Goal: Task Accomplishment & Management: Use online tool/utility

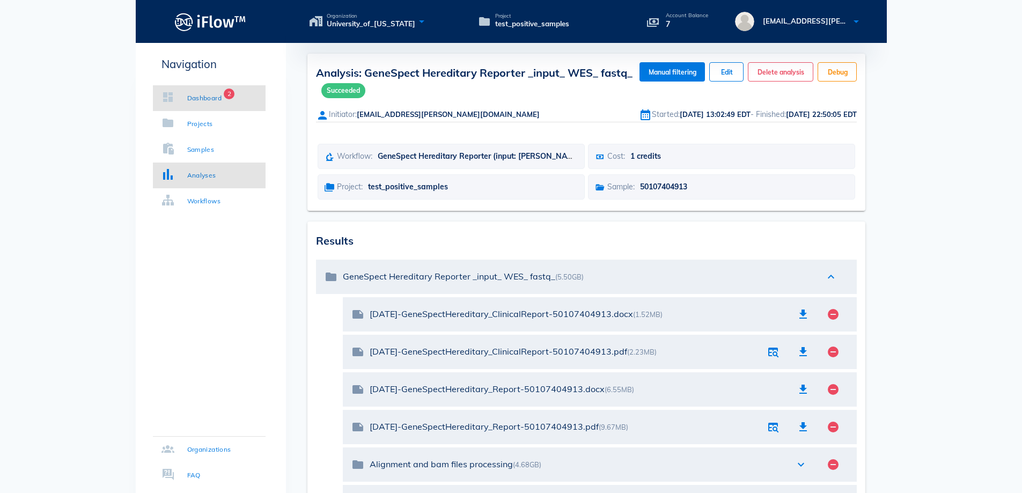
click at [202, 98] on div "Dashboard" at bounding box center [204, 98] width 35 height 11
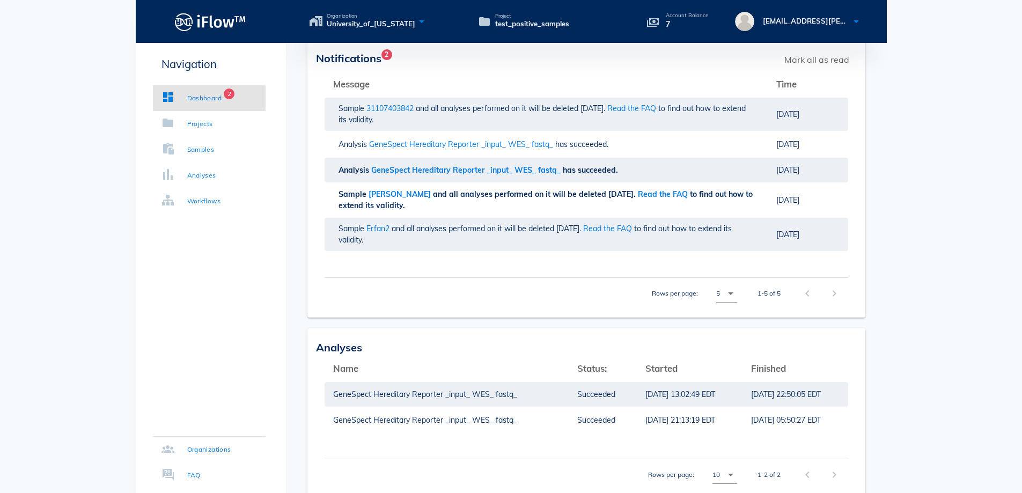
scroll to position [161, 0]
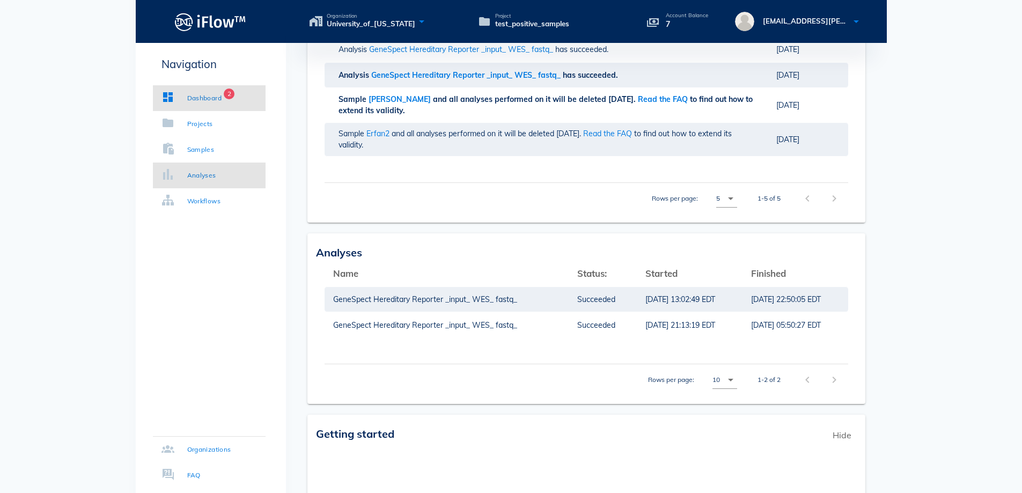
click at [188, 181] on link "Analyses" at bounding box center [209, 176] width 113 height 26
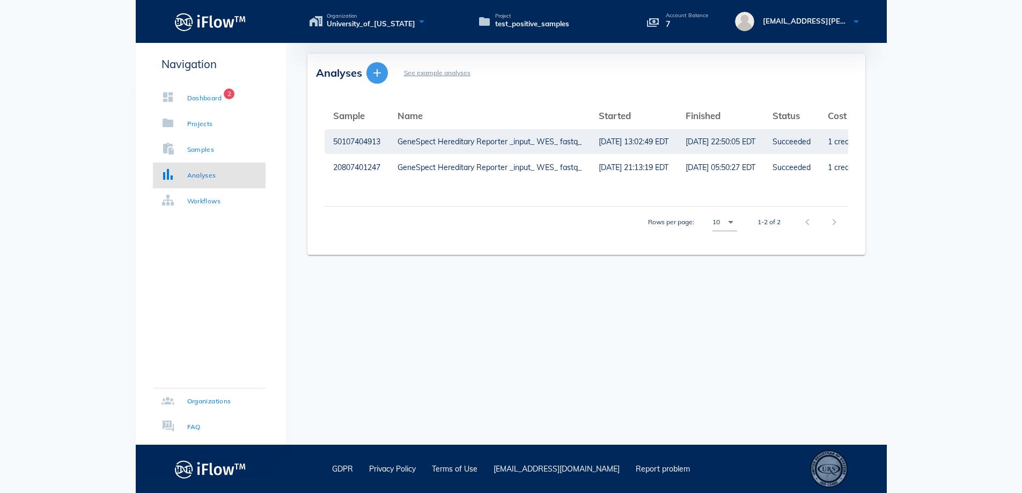
click at [378, 71] on icon "button" at bounding box center [377, 73] width 13 height 13
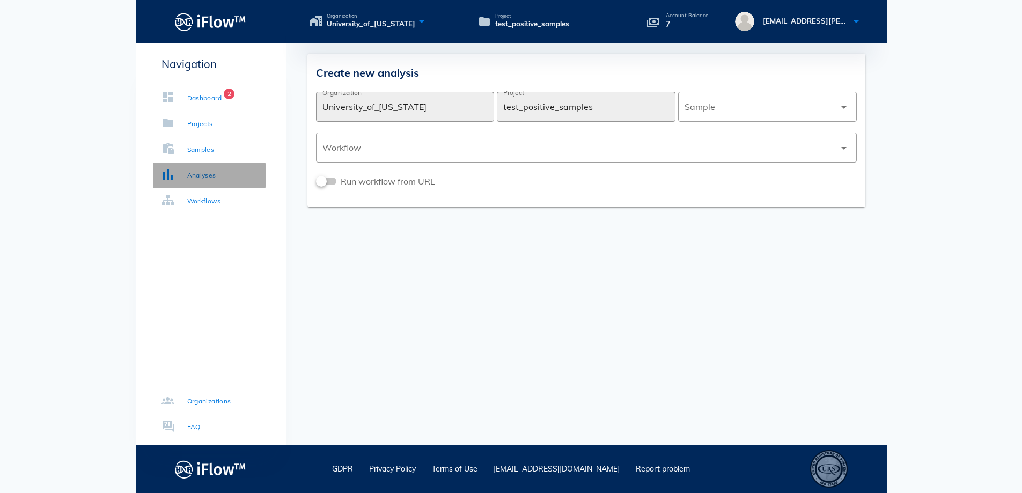
click at [227, 173] on link "Analyses" at bounding box center [209, 176] width 113 height 26
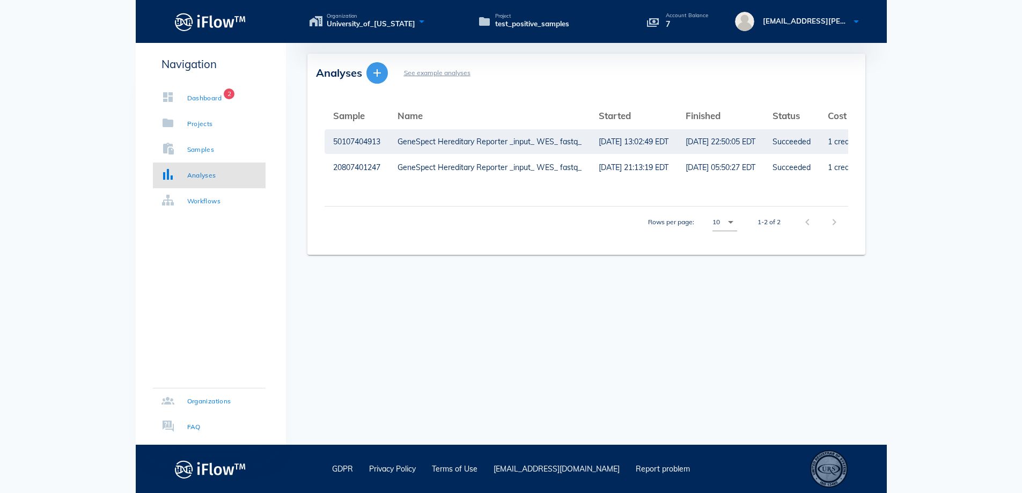
click at [375, 75] on icon "button" at bounding box center [377, 73] width 13 height 13
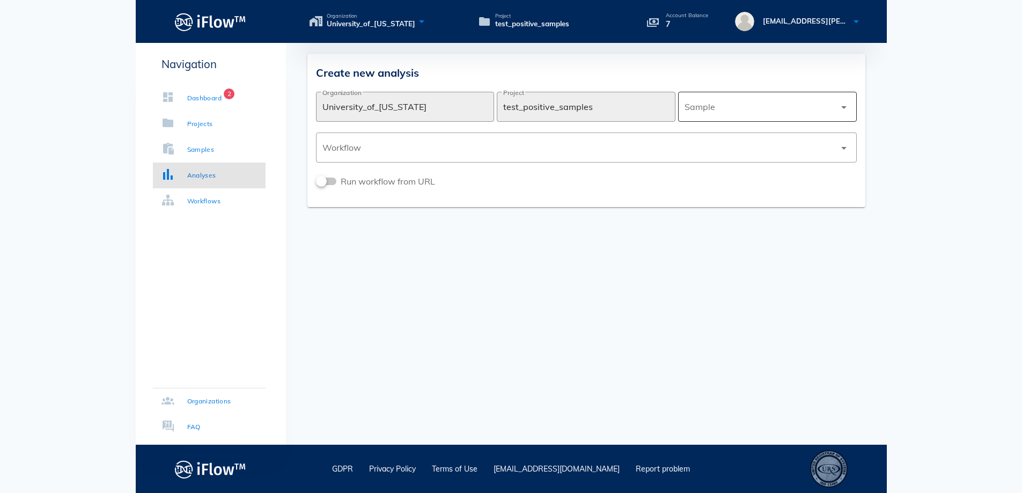
click at [794, 105] on div at bounding box center [760, 107] width 151 height 26
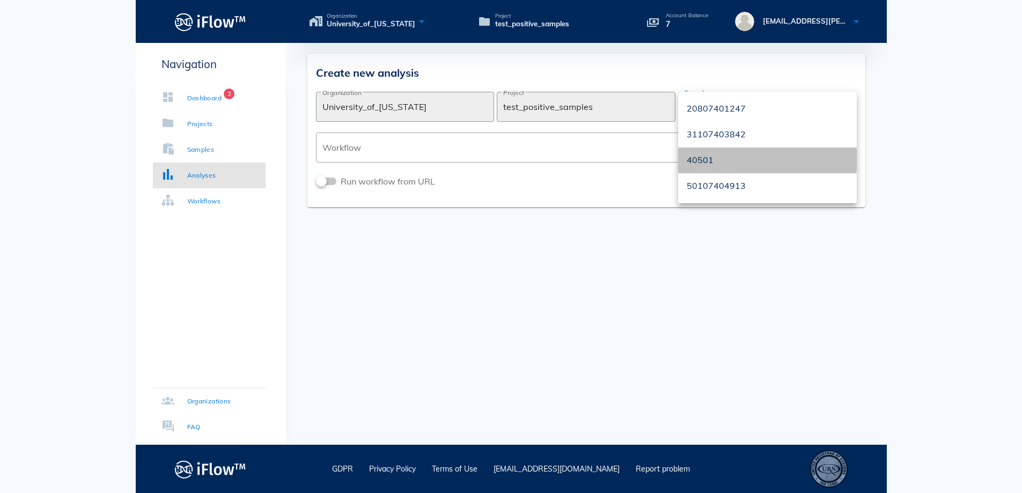
click at [692, 162] on div "40501" at bounding box center [768, 160] width 162 height 10
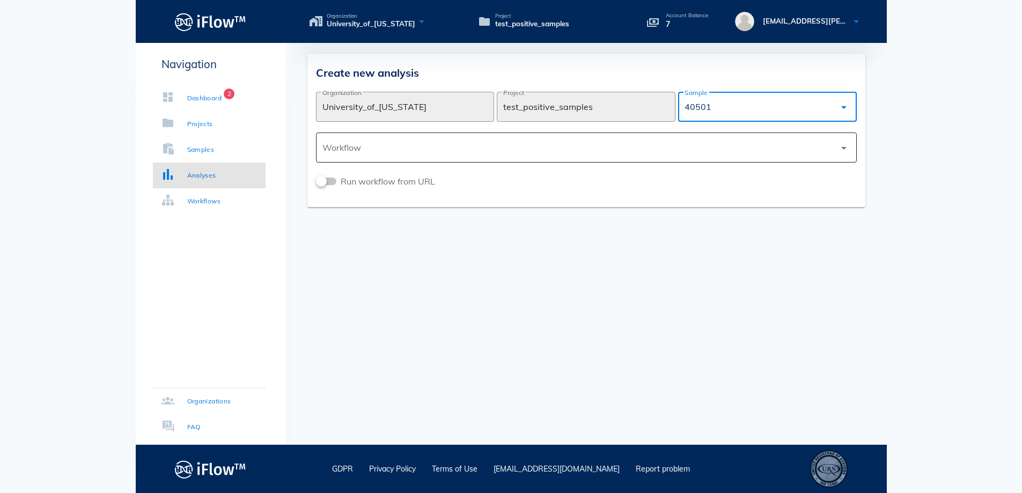
click at [843, 148] on icon "arrow_drop_down" at bounding box center [844, 148] width 13 height 13
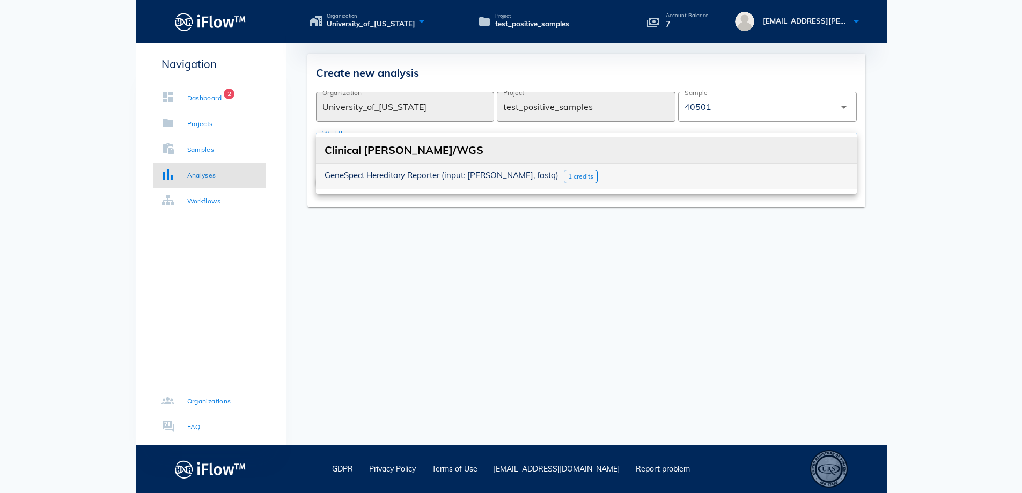
click at [568, 176] on span "1 credits" at bounding box center [580, 176] width 25 height 8
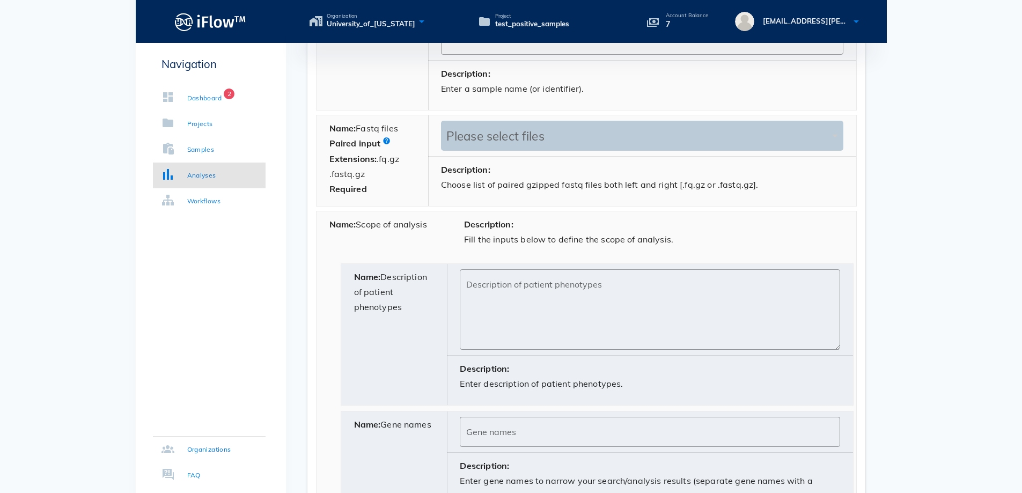
scroll to position [616, 0]
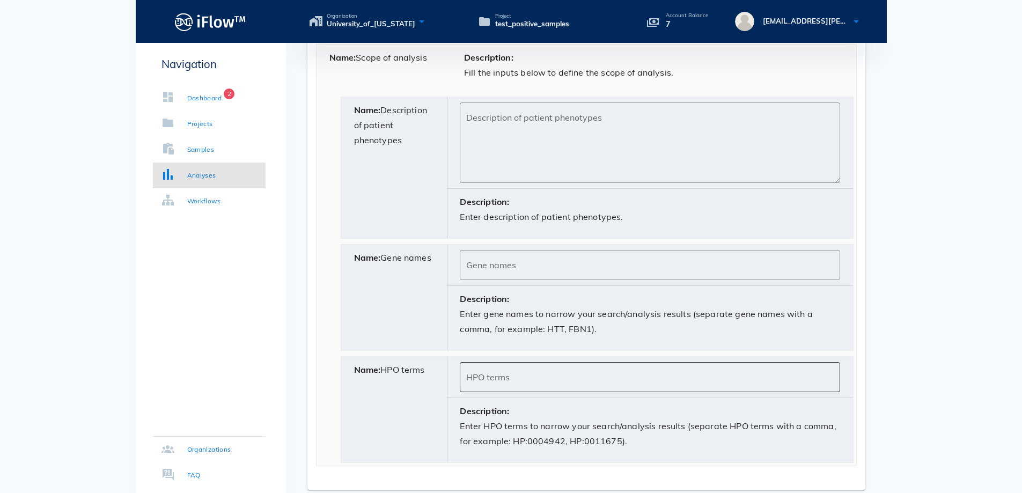
click at [500, 383] on input "HPO terms" at bounding box center [649, 377] width 367 height 17
paste input "HP:0000365"
type input "HP:0000365"
click at [420, 164] on div "Name: Description of patient phenotypes" at bounding box center [394, 167] width 107 height 141
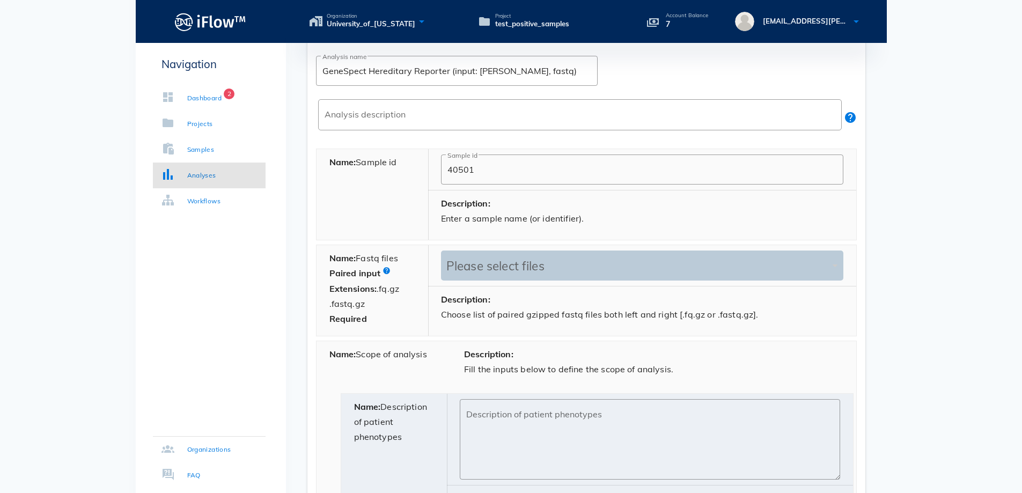
scroll to position [429, 0]
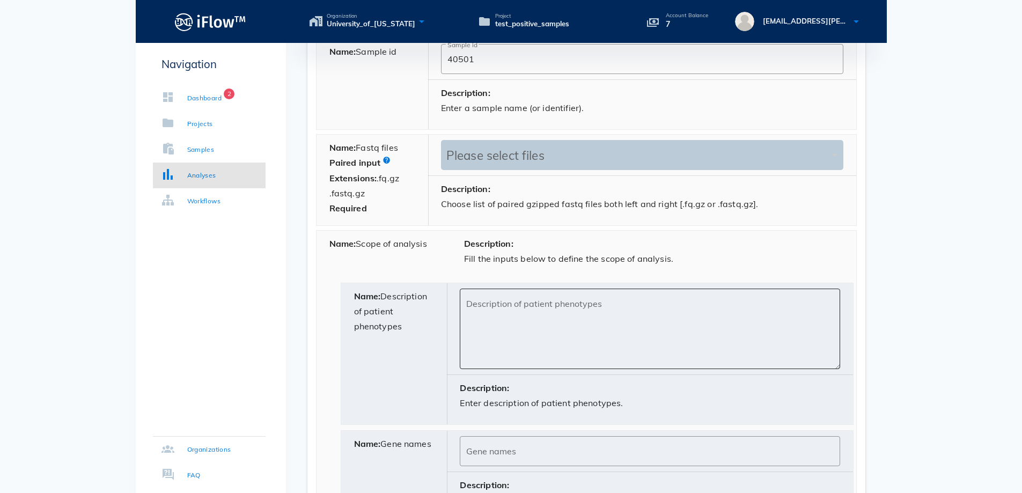
click at [479, 305] on textarea "Description of patient phenotypes" at bounding box center [653, 331] width 374 height 75
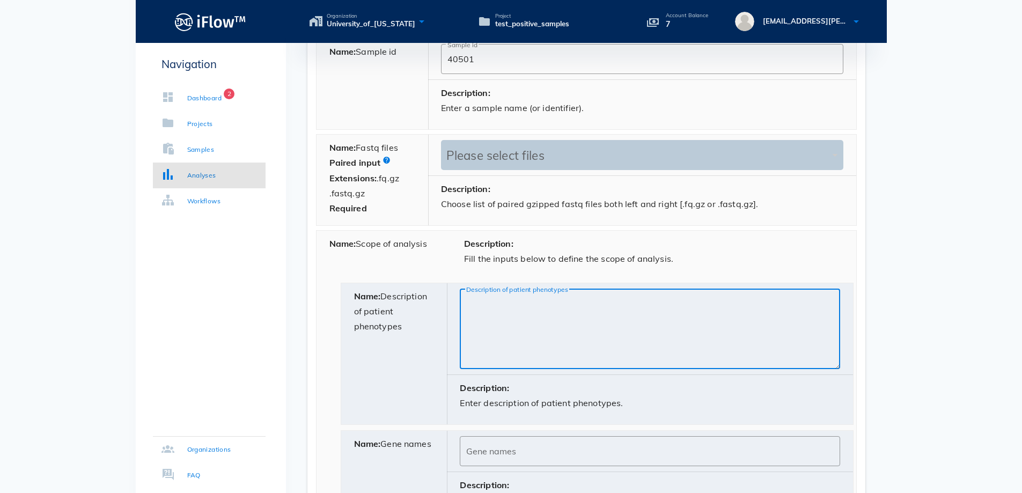
click at [503, 304] on textarea "Description of patient phenotypes" at bounding box center [653, 331] width 374 height 75
paste textarea "[MEDICAL_DATA]"
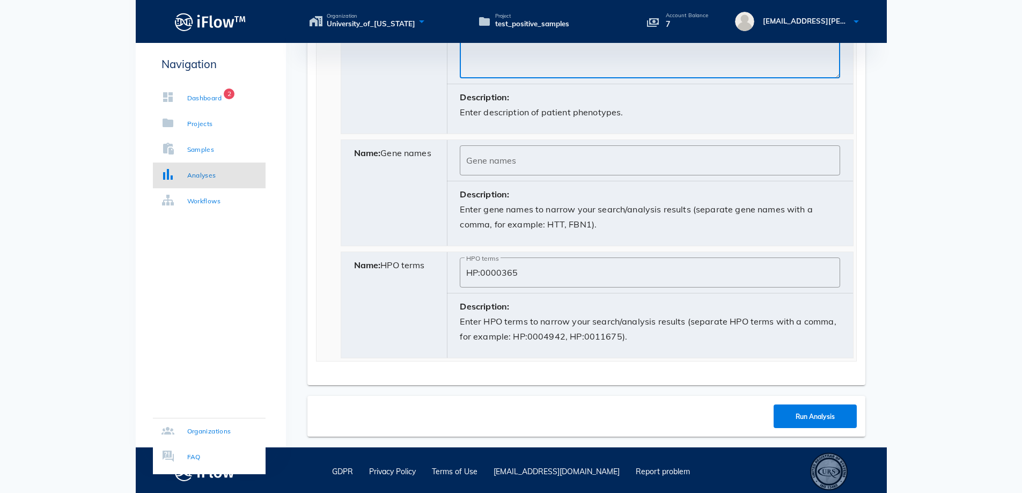
scroll to position [723, 0]
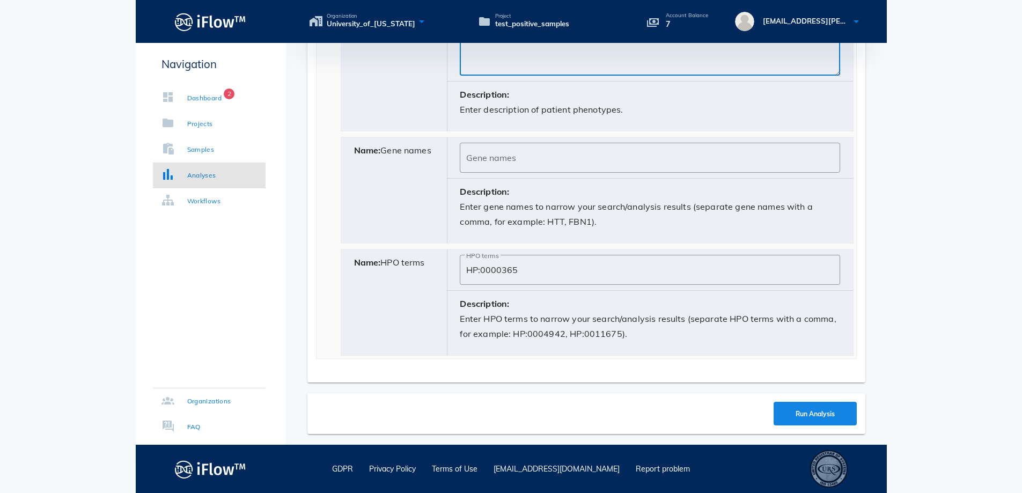
type textarea "[MEDICAL_DATA]"
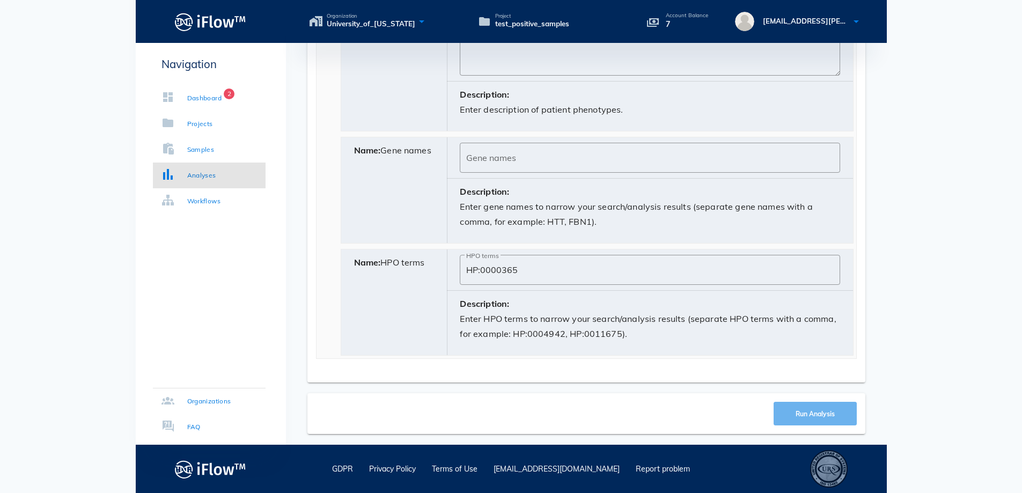
click at [805, 414] on span "Run Analysis" at bounding box center [815, 414] width 40 height 8
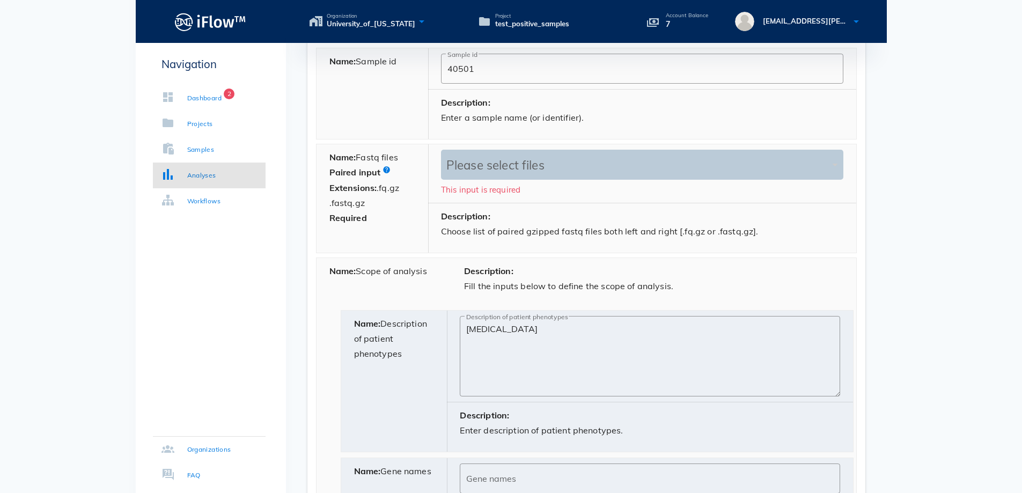
scroll to position [372, 0]
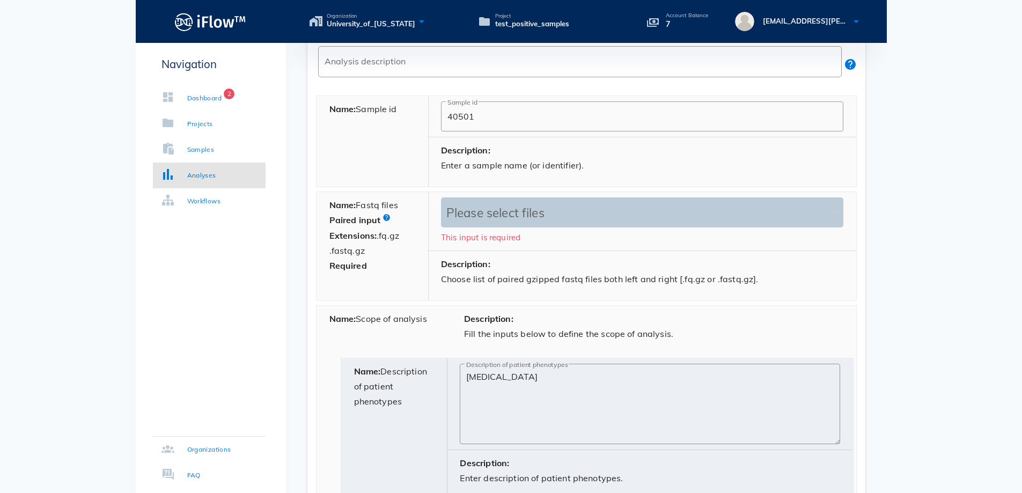
click at [483, 216] on div "Please select files" at bounding box center [637, 213] width 386 height 15
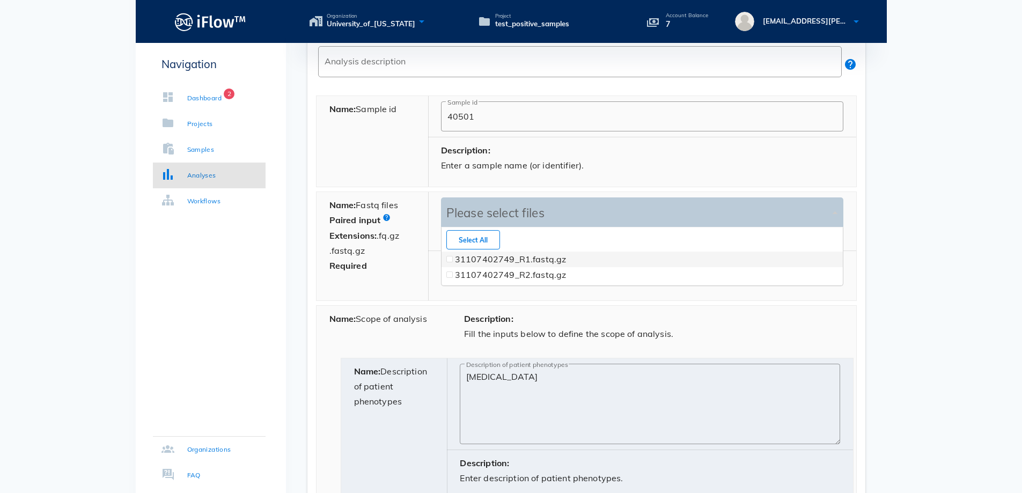
scroll to position [57, 401]
click at [451, 260] on span at bounding box center [450, 259] width 4 height 4
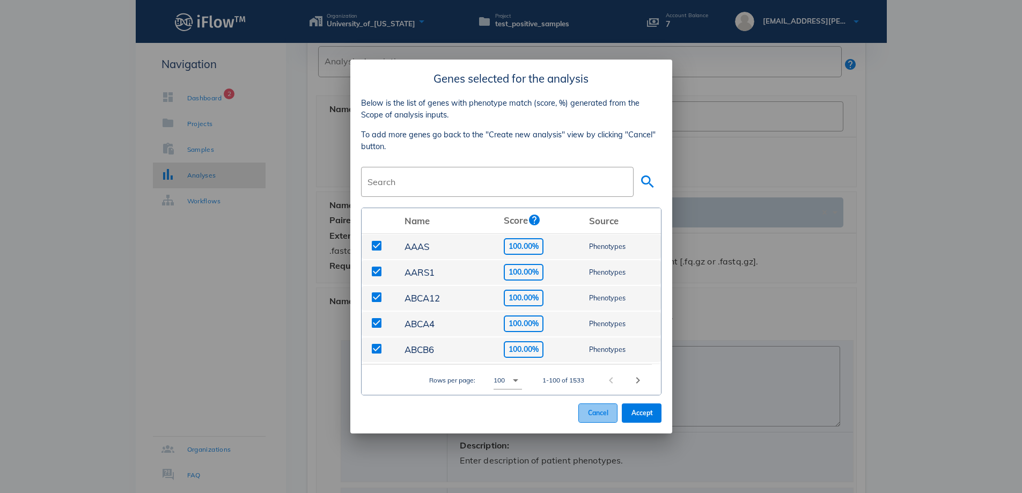
click at [594, 415] on span "Cancel" at bounding box center [598, 413] width 21 height 8
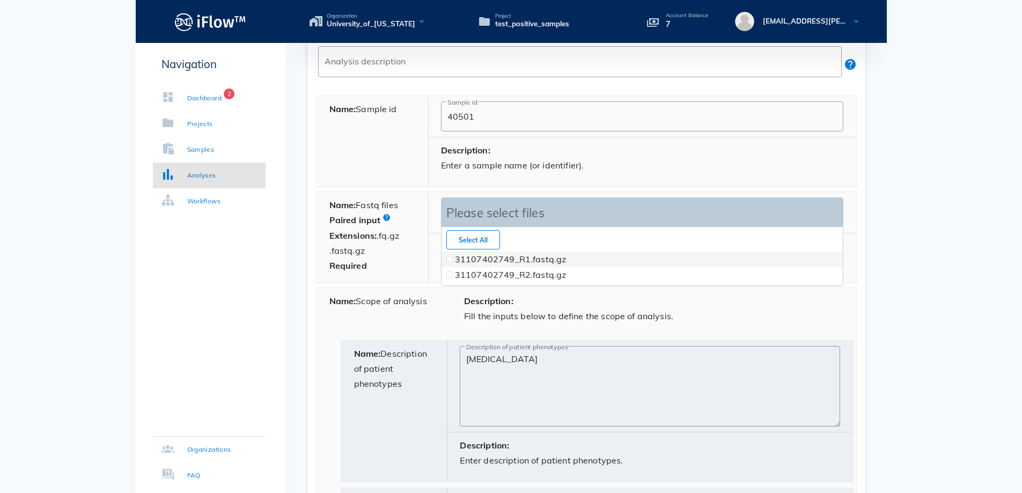
click at [472, 217] on div "31107402749_R1.fastq.gz Please select files" at bounding box center [637, 213] width 386 height 15
click at [469, 238] on span "Select All" at bounding box center [473, 240] width 35 height 8
click at [706, 289] on div "Description: Fill the inputs below to define the scope of analysis." at bounding box center [653, 312] width 405 height 49
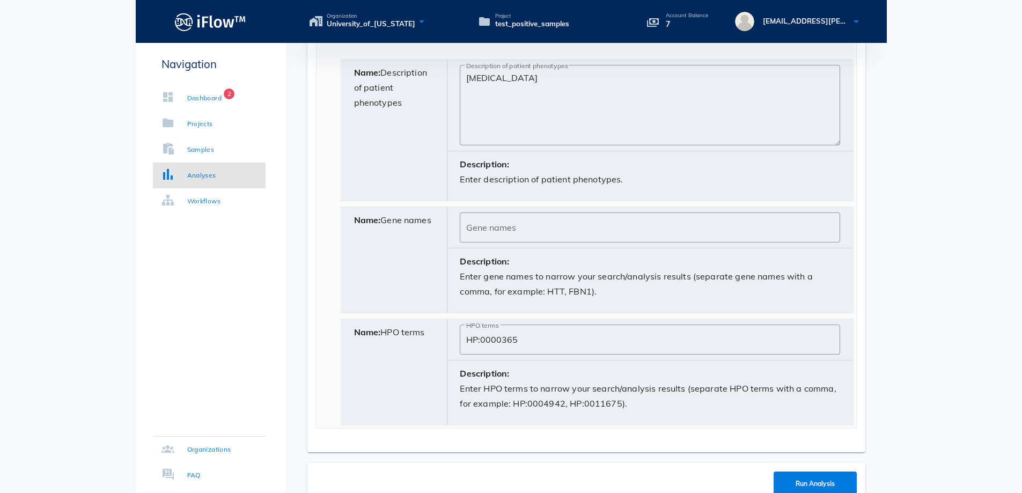
scroll to position [723, 0]
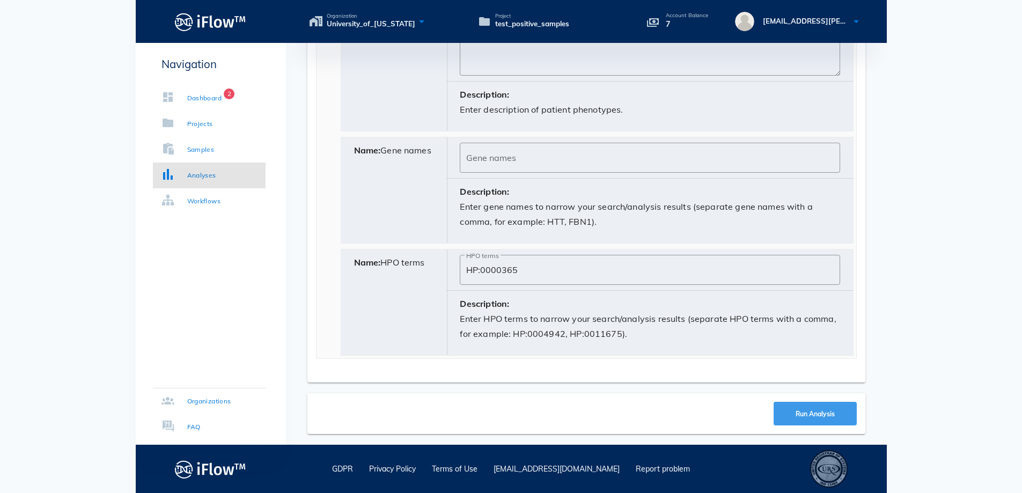
click at [812, 418] on span "Run Analysis" at bounding box center [815, 414] width 40 height 8
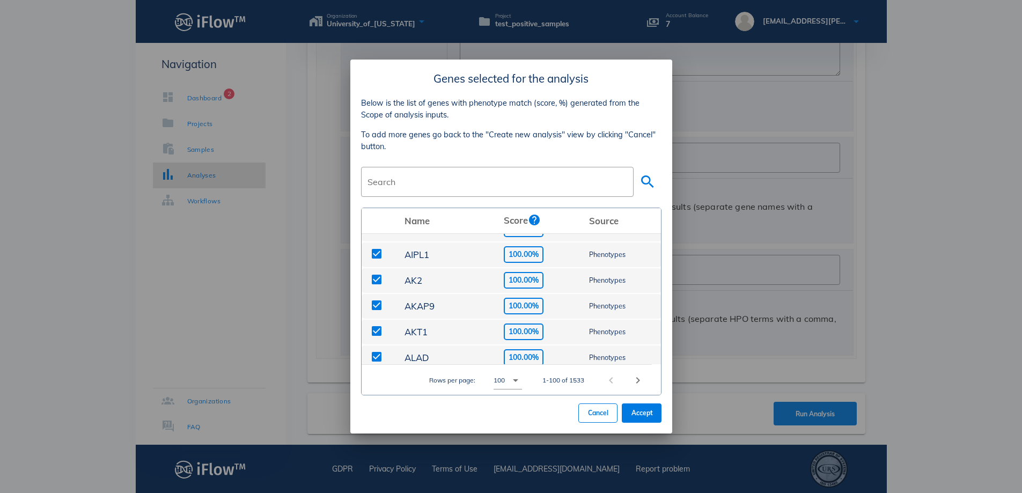
scroll to position [0, 0]
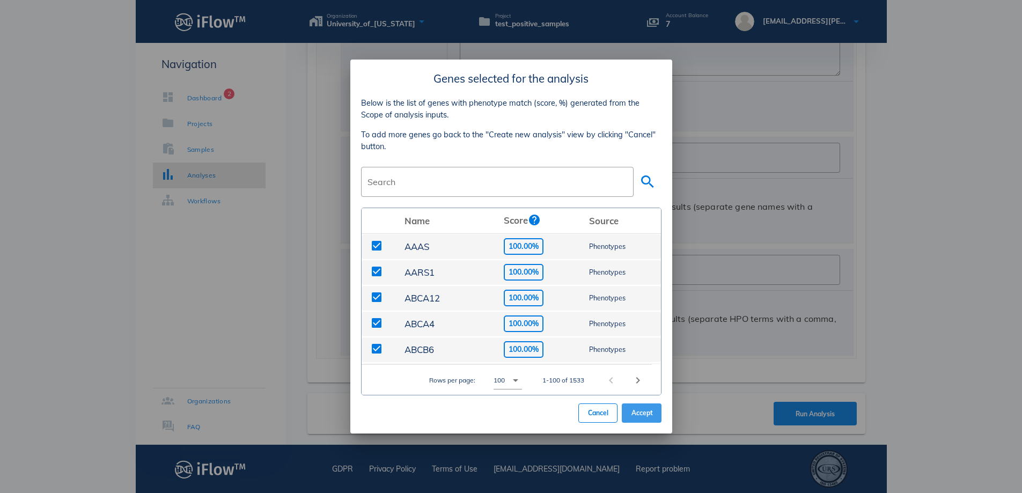
click at [653, 413] on span "Accept" at bounding box center [642, 413] width 22 height 8
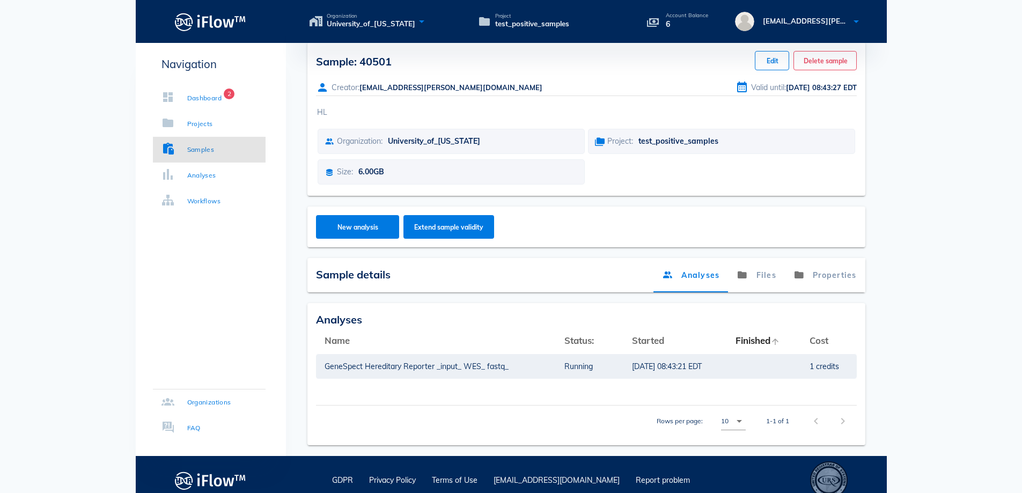
scroll to position [23, 0]
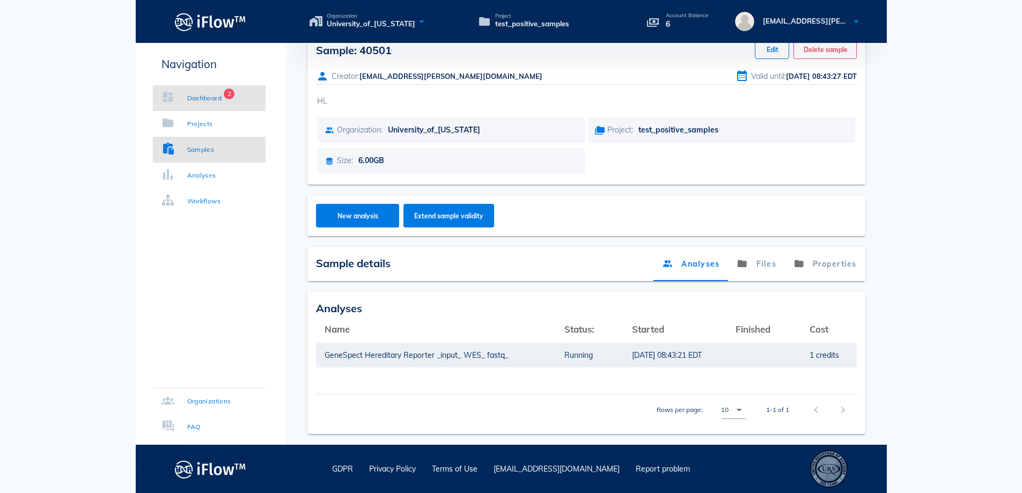
click at [203, 96] on div "Dashboard" at bounding box center [204, 98] width 35 height 11
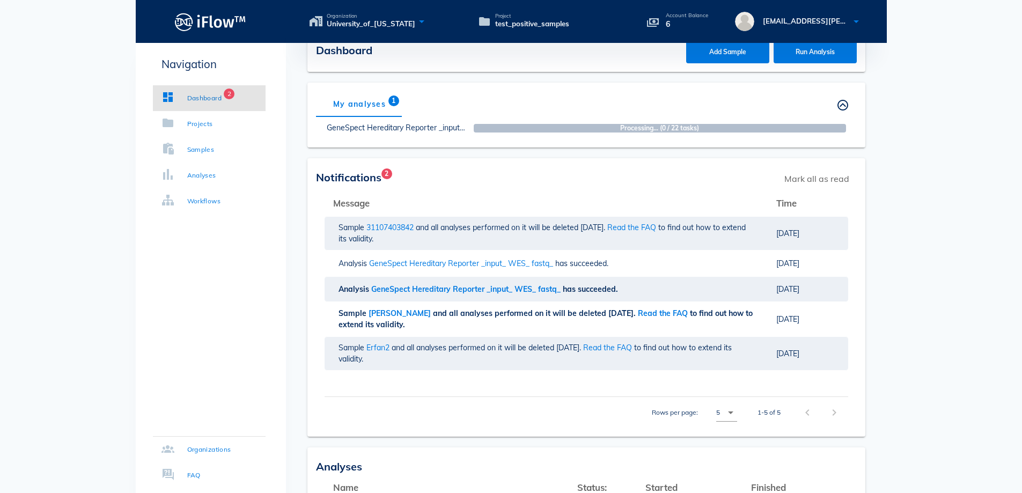
click at [973, 264] on body "Organization University_of_[US_STATE] Project test_positive_samples Account Bal…" at bounding box center [511, 491] width 1022 height 1029
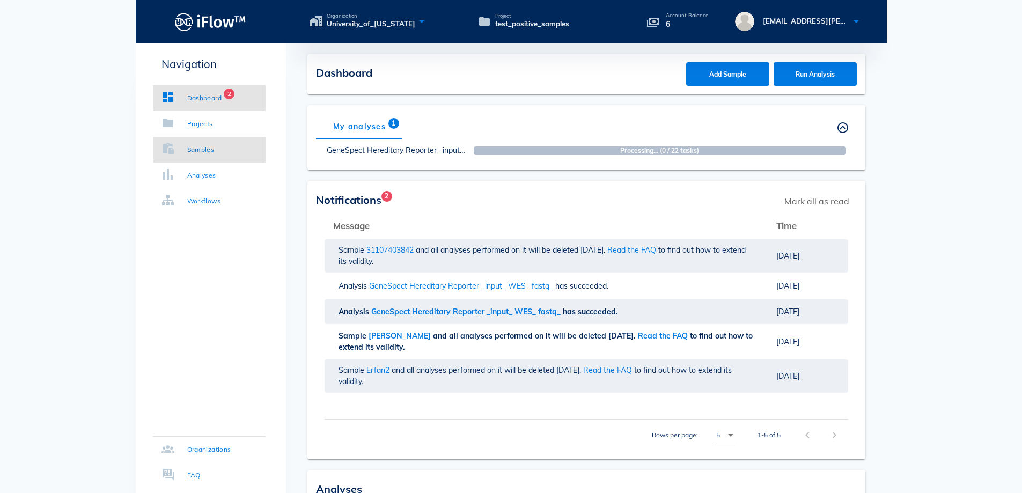
click at [201, 144] on div "Samples" at bounding box center [200, 149] width 27 height 11
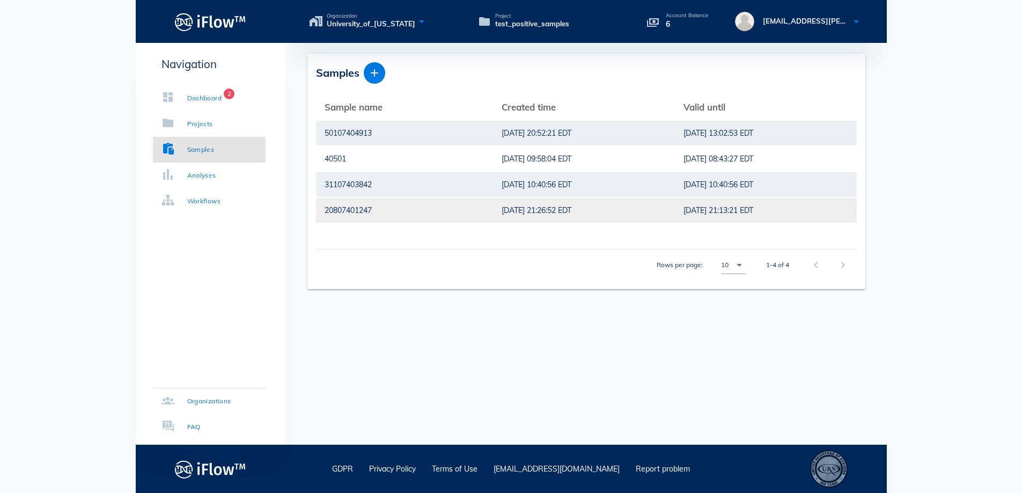
click at [554, 214] on div "[DATE] 21:26:52 EDT" at bounding box center [584, 210] width 165 height 25
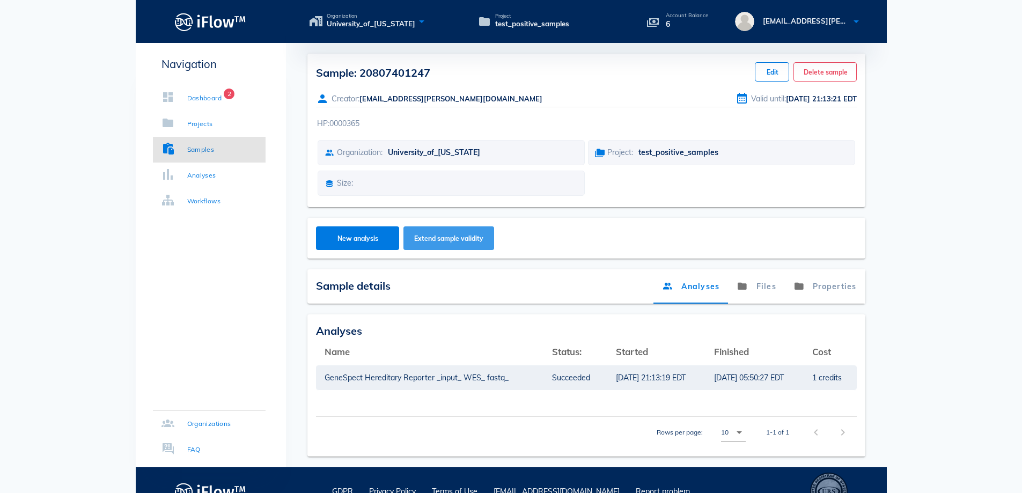
click at [442, 233] on button "Extend sample validity" at bounding box center [449, 238] width 91 height 24
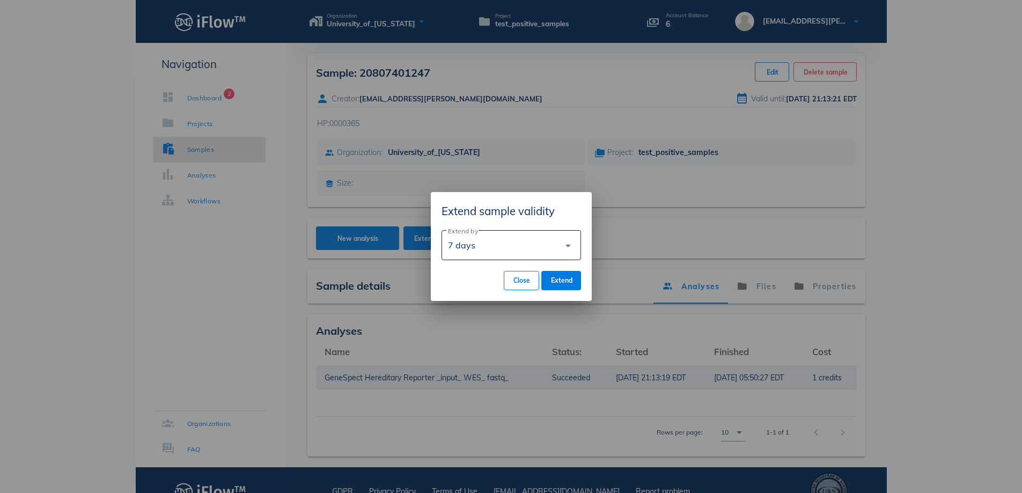
click at [571, 246] on icon "arrow_drop_down" at bounding box center [568, 245] width 13 height 13
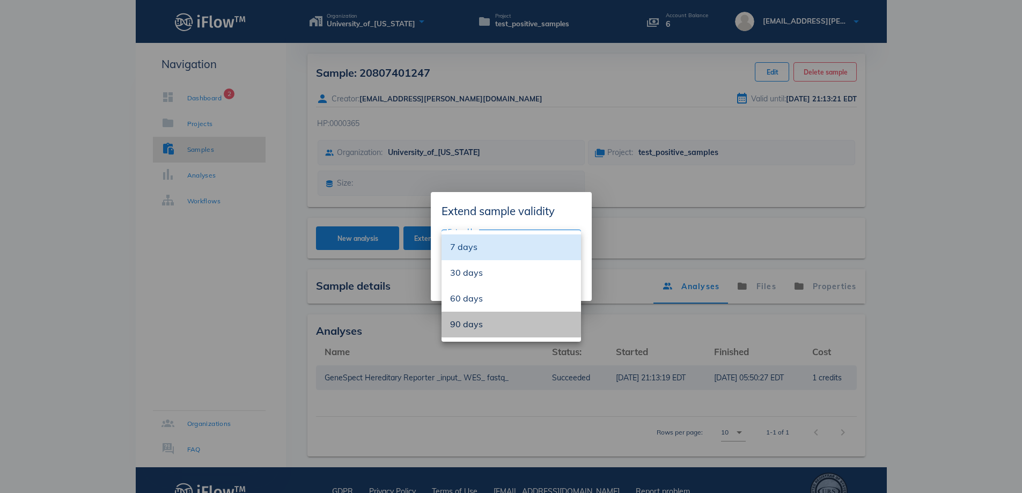
click at [497, 325] on div "90 days" at bounding box center [511, 324] width 122 height 10
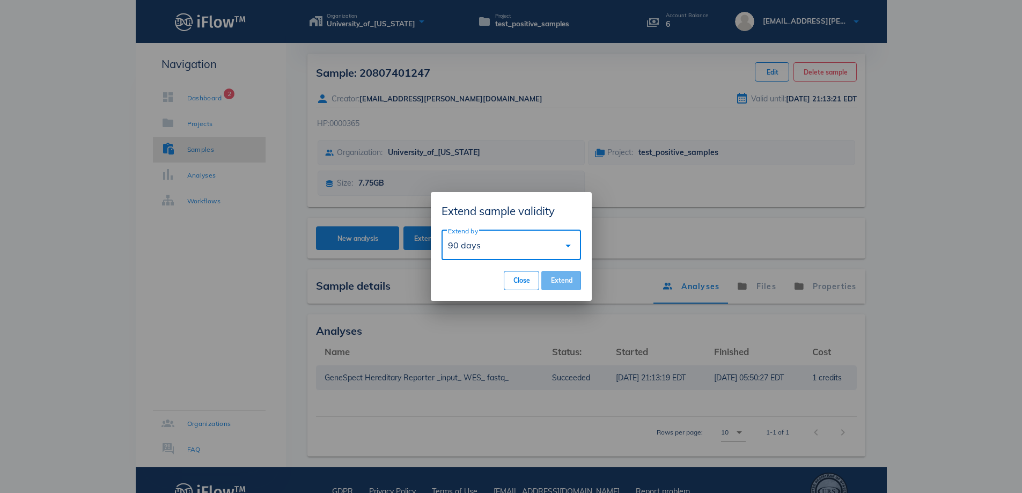
click at [574, 279] on button "Extend" at bounding box center [561, 280] width 39 height 19
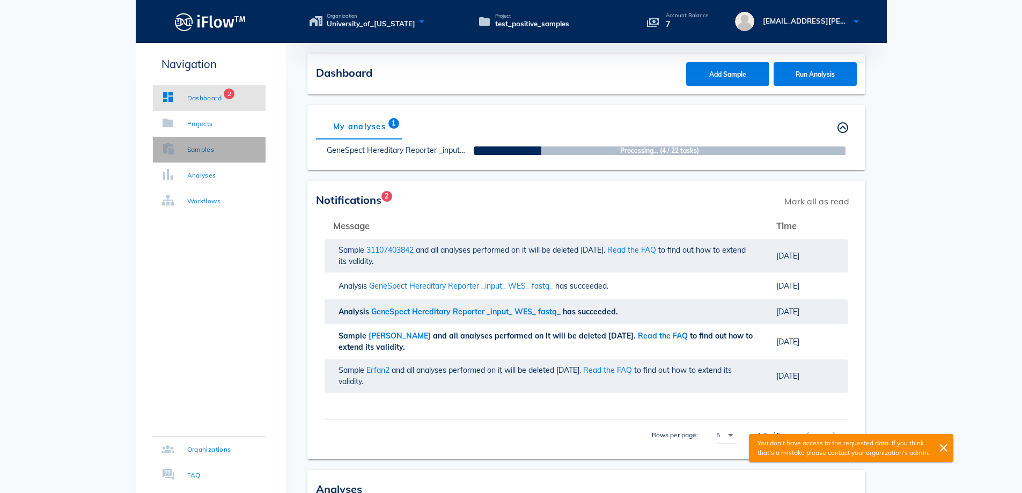
click at [204, 152] on div "Samples" at bounding box center [200, 149] width 27 height 11
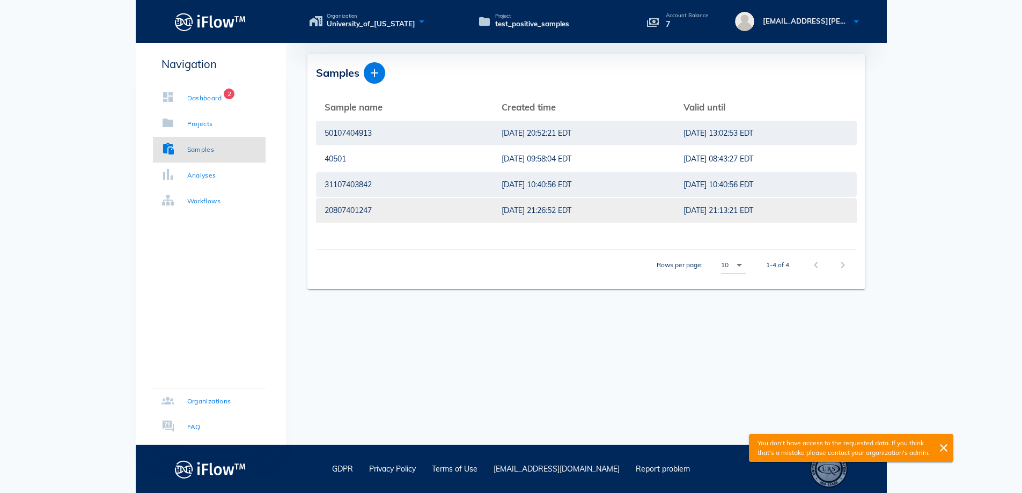
click at [425, 212] on div "20807401247" at bounding box center [405, 210] width 160 height 25
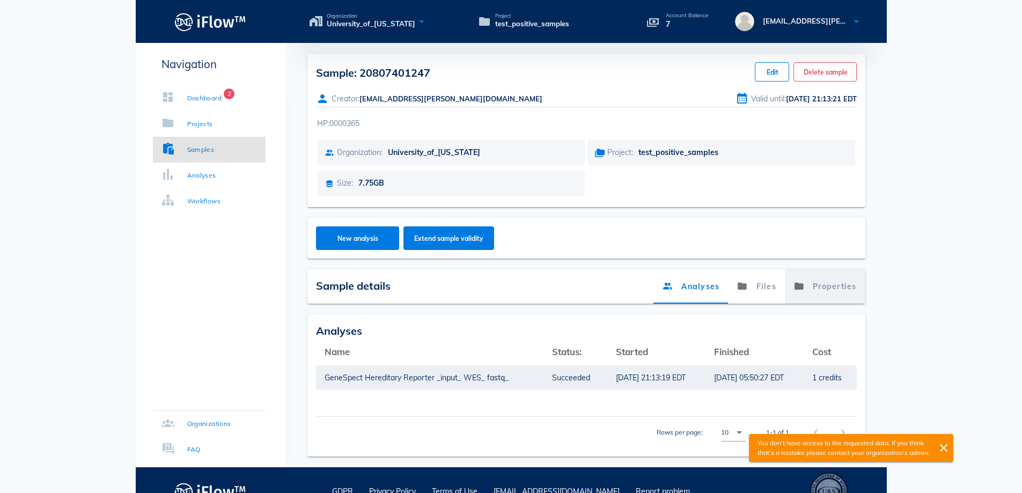
click at [825, 287] on link "Properties" at bounding box center [825, 286] width 81 height 34
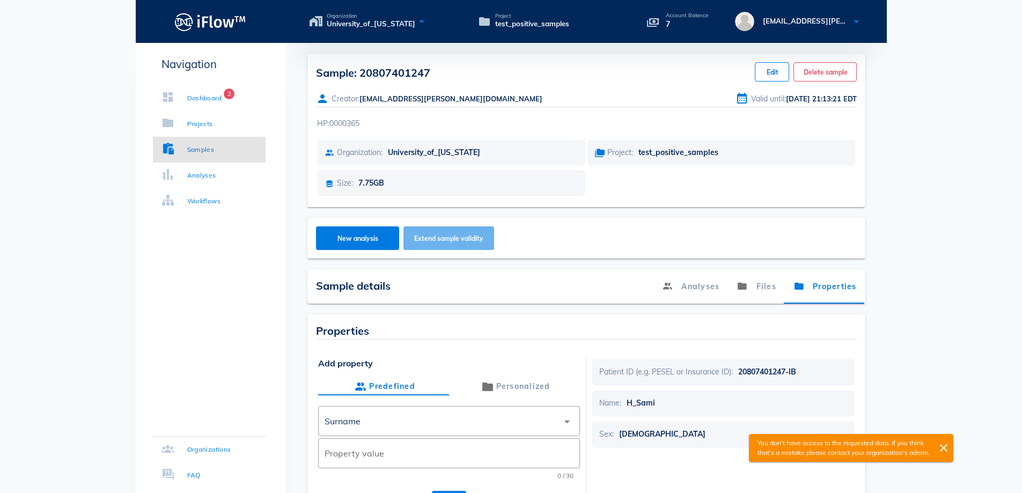
click at [455, 247] on button "Extend sample validity" at bounding box center [449, 238] width 91 height 24
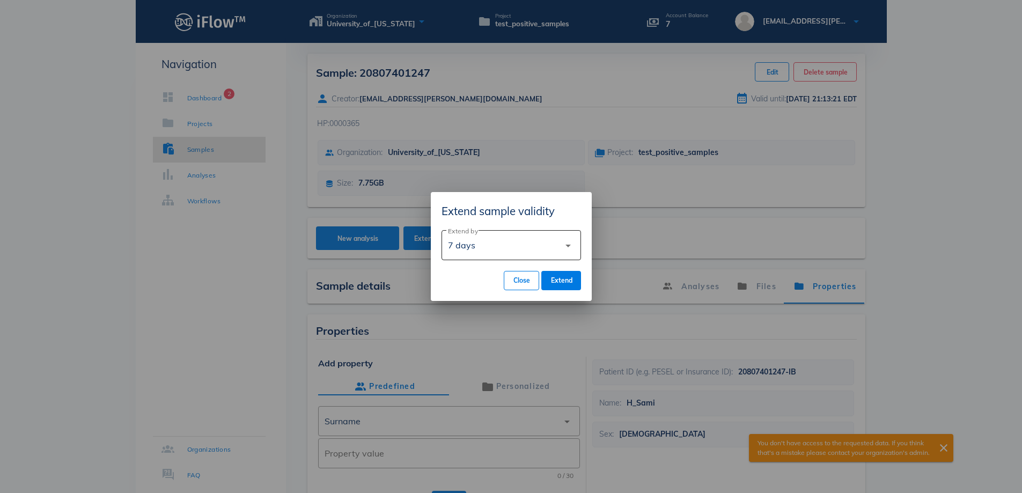
click at [567, 244] on icon "arrow_drop_down" at bounding box center [568, 245] width 13 height 13
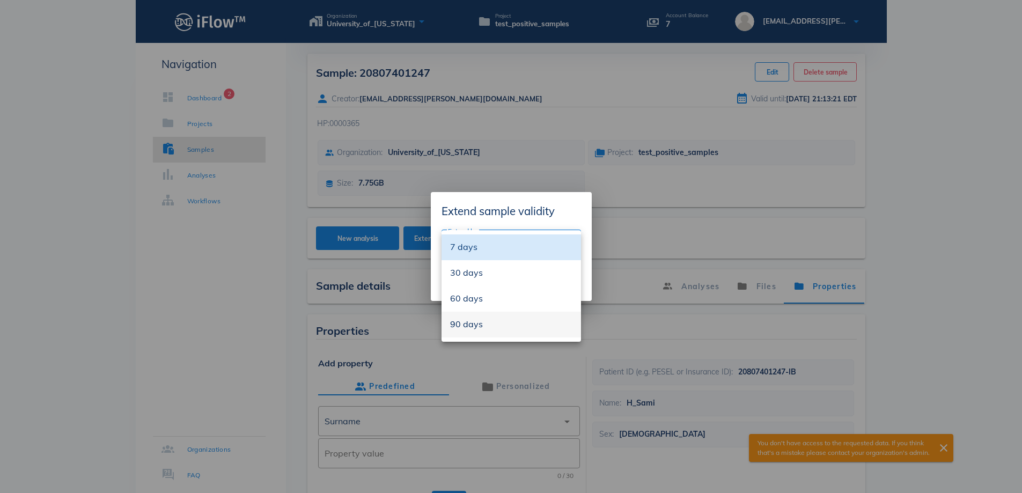
click at [483, 326] on div "90 days" at bounding box center [511, 324] width 122 height 10
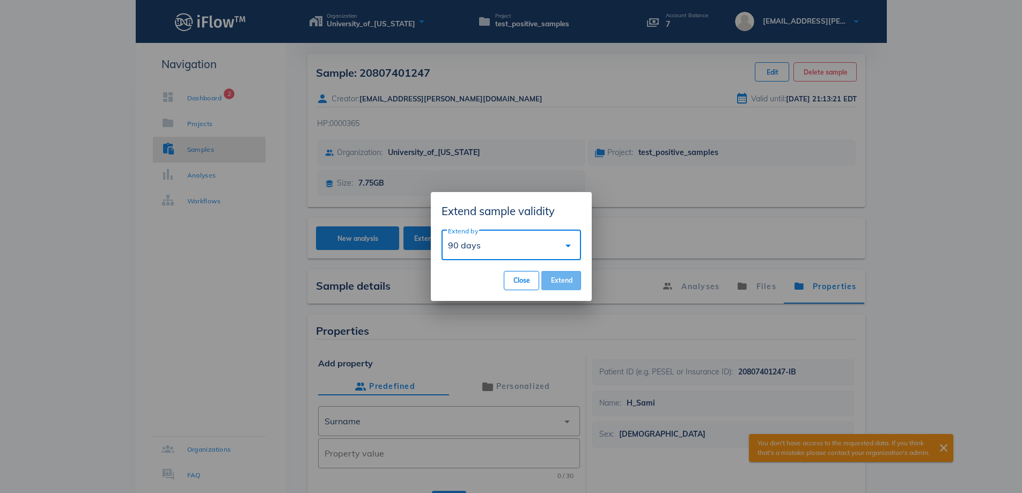
click at [566, 277] on span "Extend" at bounding box center [561, 280] width 22 height 8
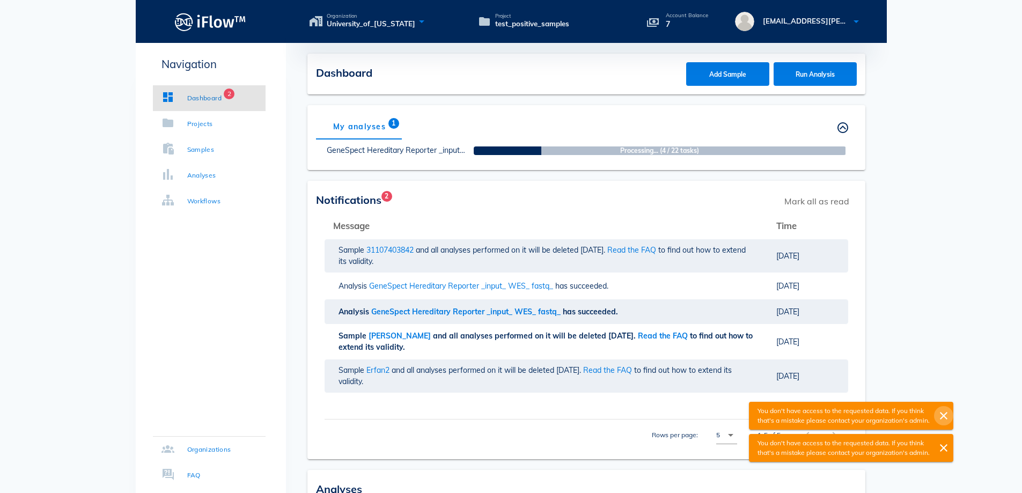
click at [942, 415] on icon "close" at bounding box center [944, 416] width 13 height 13
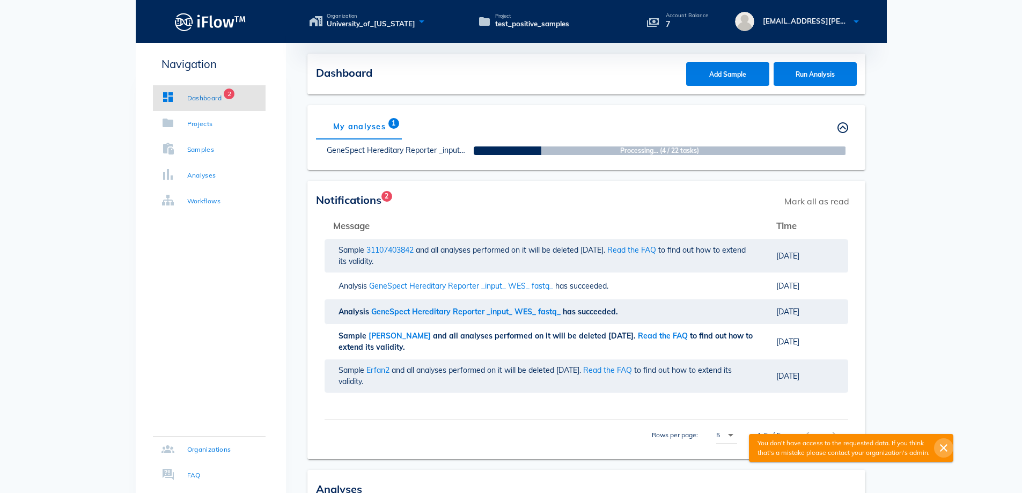
click at [947, 446] on icon "close" at bounding box center [944, 448] width 13 height 13
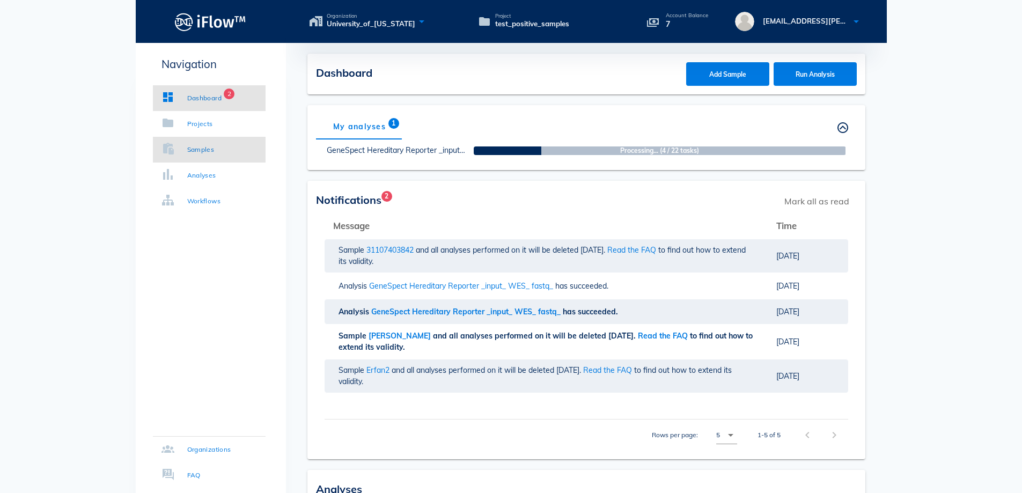
click at [186, 148] on div "Samples" at bounding box center [188, 149] width 53 height 11
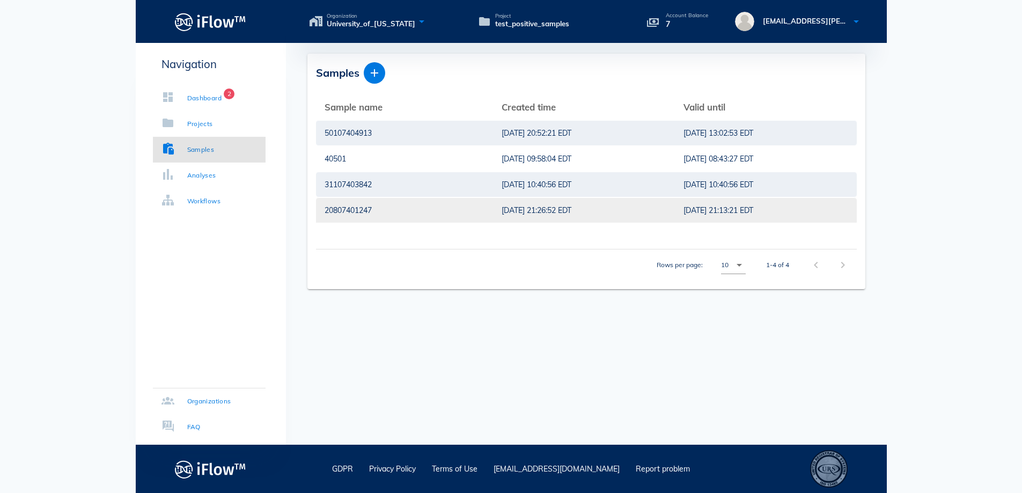
click at [653, 222] on div "[DATE] 21:26:52 EDT" at bounding box center [584, 210] width 165 height 25
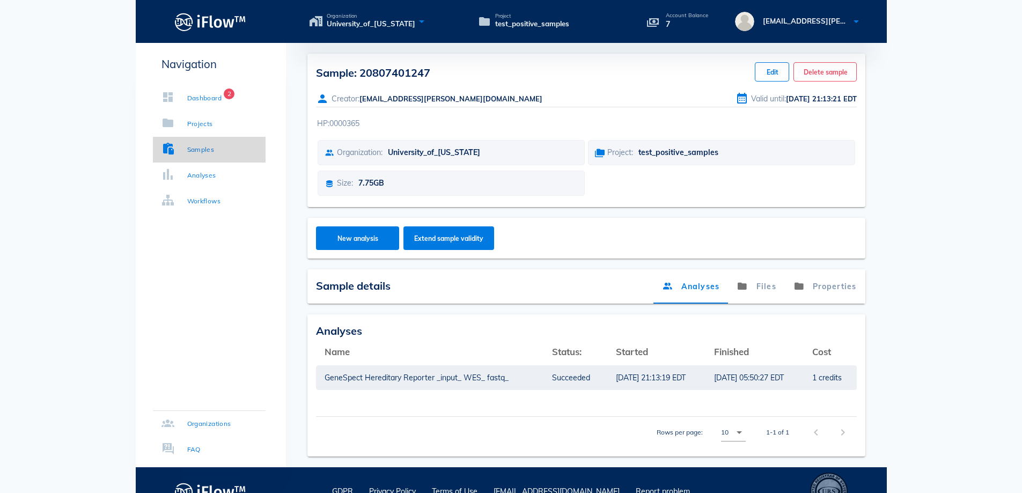
click at [195, 153] on div "Samples" at bounding box center [200, 149] width 27 height 11
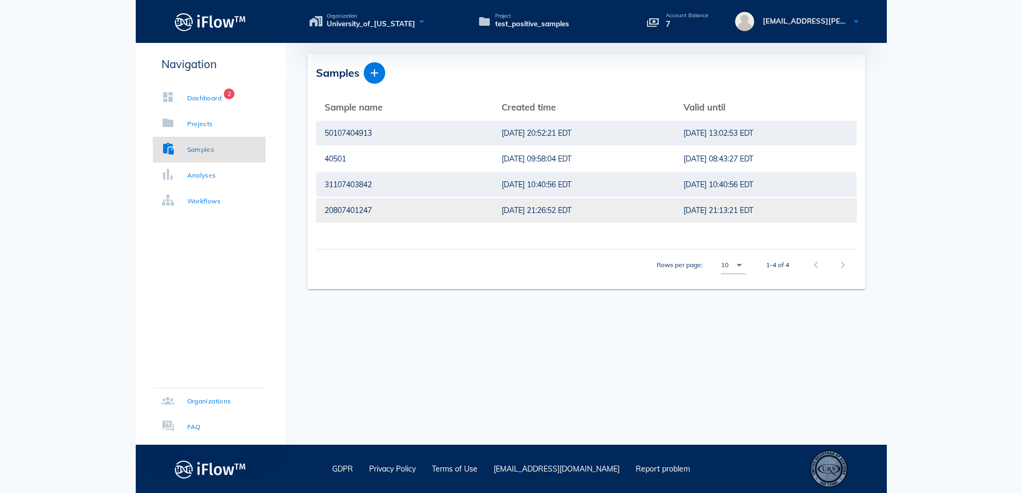
click at [609, 207] on div "[DATE] 21:26:52 EDT" at bounding box center [584, 210] width 165 height 25
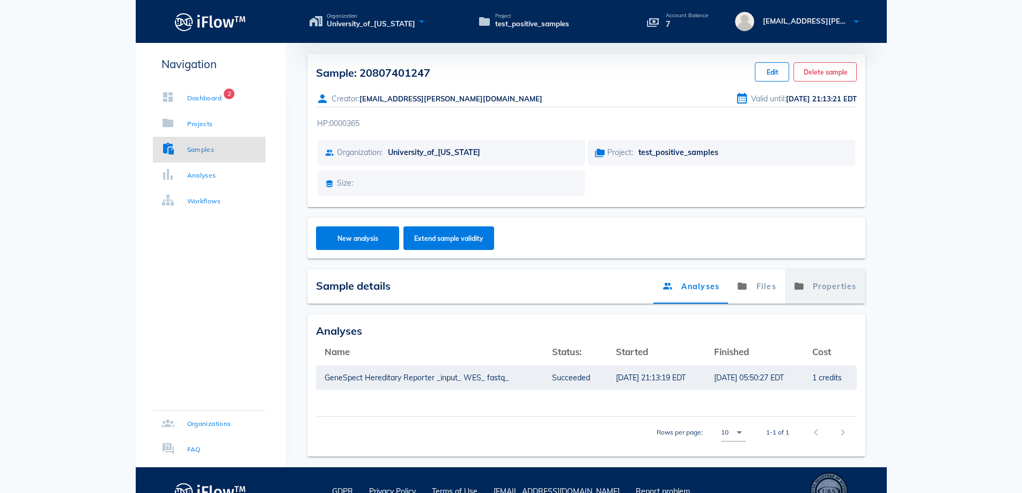
click at [828, 290] on link "Properties" at bounding box center [825, 286] width 81 height 34
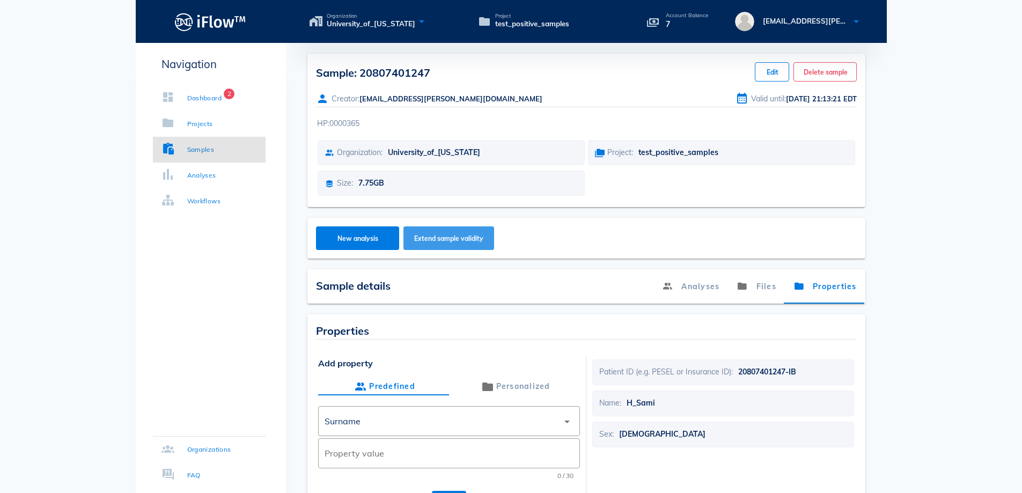
click at [443, 245] on button "Extend sample validity" at bounding box center [449, 238] width 91 height 24
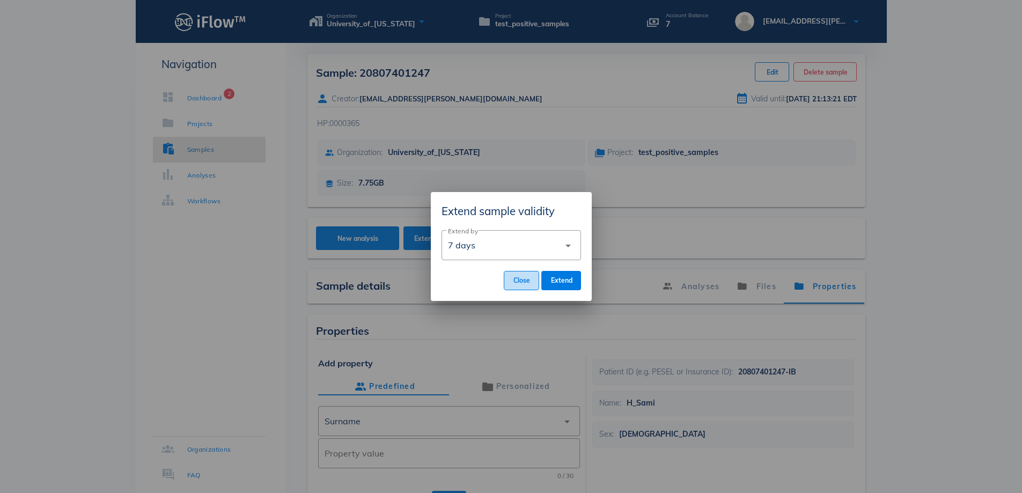
click at [510, 284] on button "Close" at bounding box center [521, 280] width 35 height 19
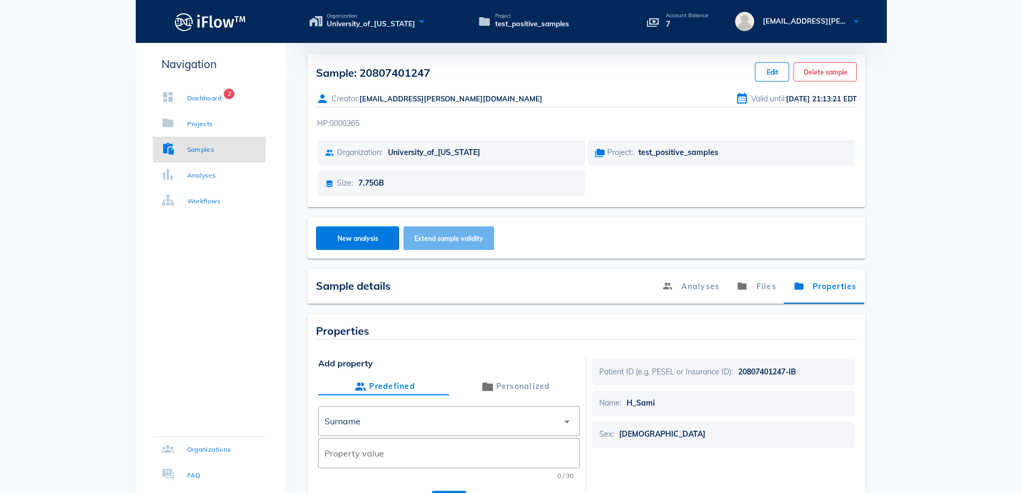
click at [469, 244] on button "Extend sample validity" at bounding box center [449, 238] width 91 height 24
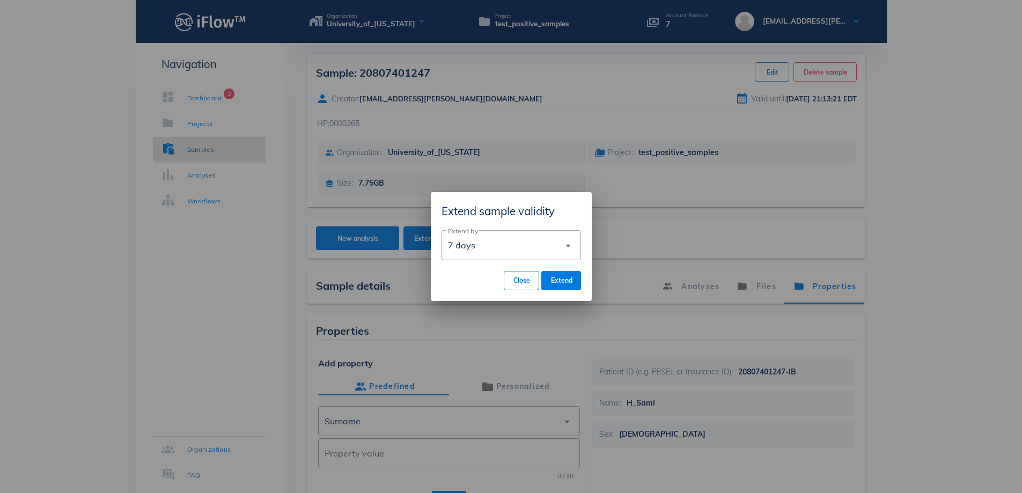
click at [140, 293] on div at bounding box center [511, 246] width 1022 height 493
click at [198, 298] on div at bounding box center [511, 246] width 1022 height 493
click at [501, 282] on div "Close Extend" at bounding box center [512, 280] width 140 height 19
click at [510, 282] on button "Close" at bounding box center [521, 280] width 35 height 19
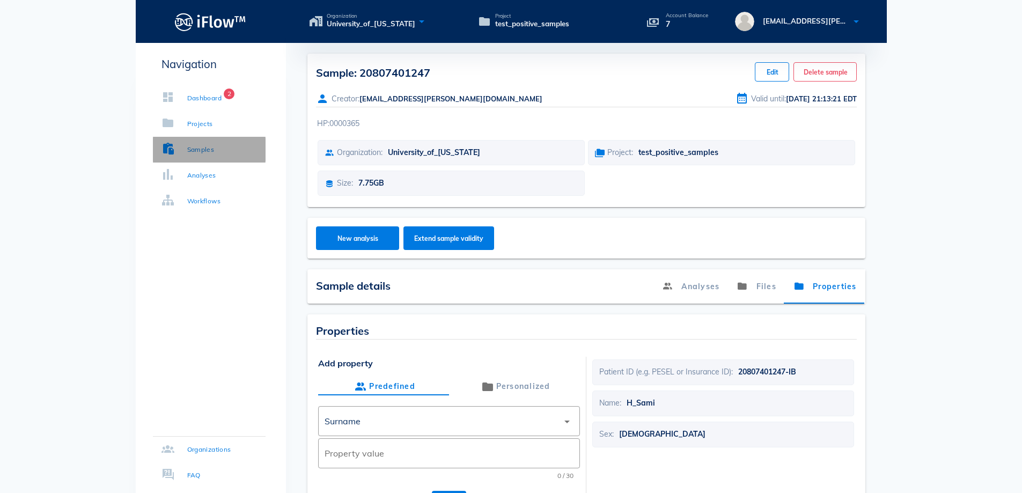
click at [167, 152] on icon at bounding box center [168, 148] width 13 height 13
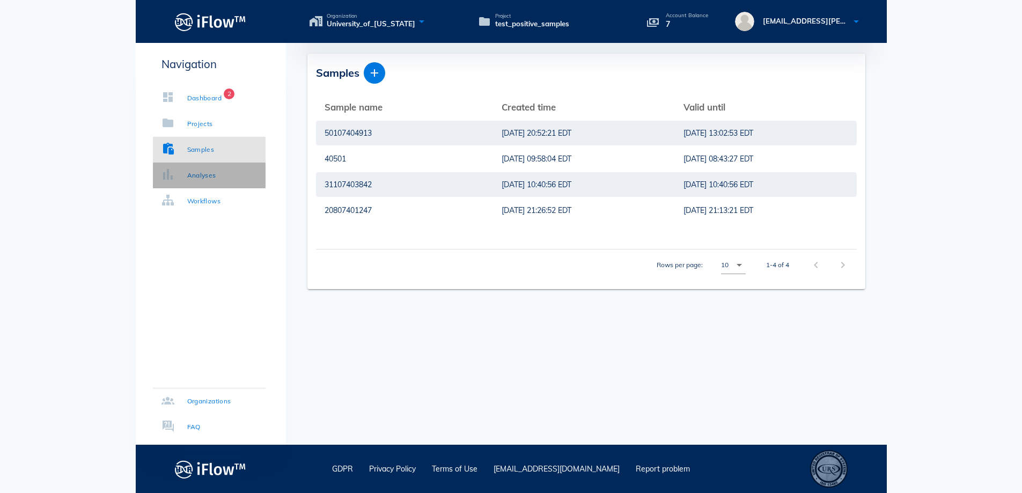
click at [193, 174] on div "Analyses" at bounding box center [201, 175] width 29 height 11
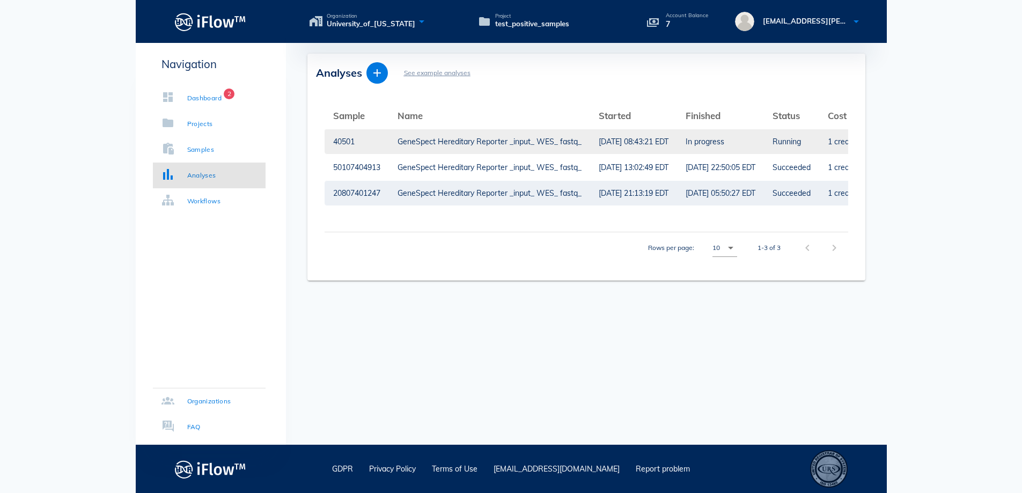
click at [528, 137] on div "GeneSpect Hereditary Reporter _input_ WES_ fastq_" at bounding box center [490, 141] width 184 height 25
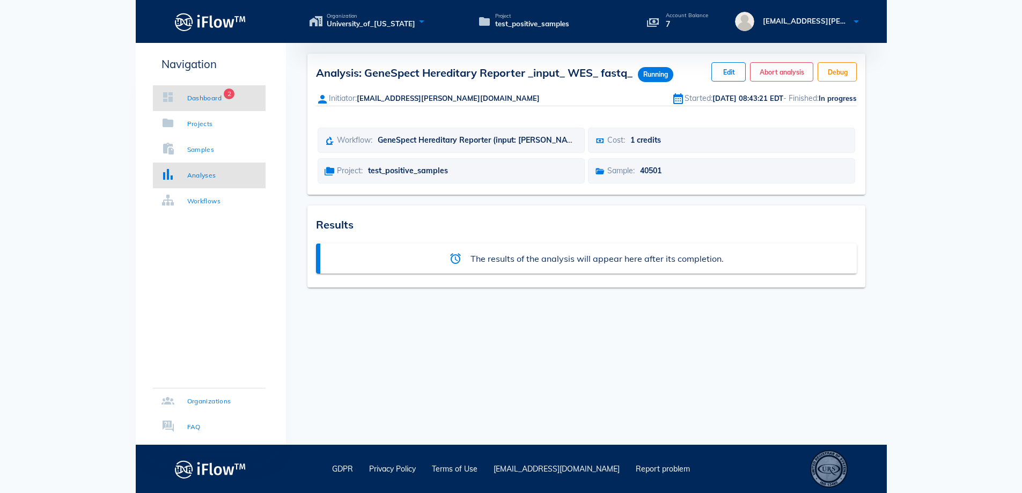
click at [194, 96] on div "Dashboard" at bounding box center [204, 98] width 35 height 11
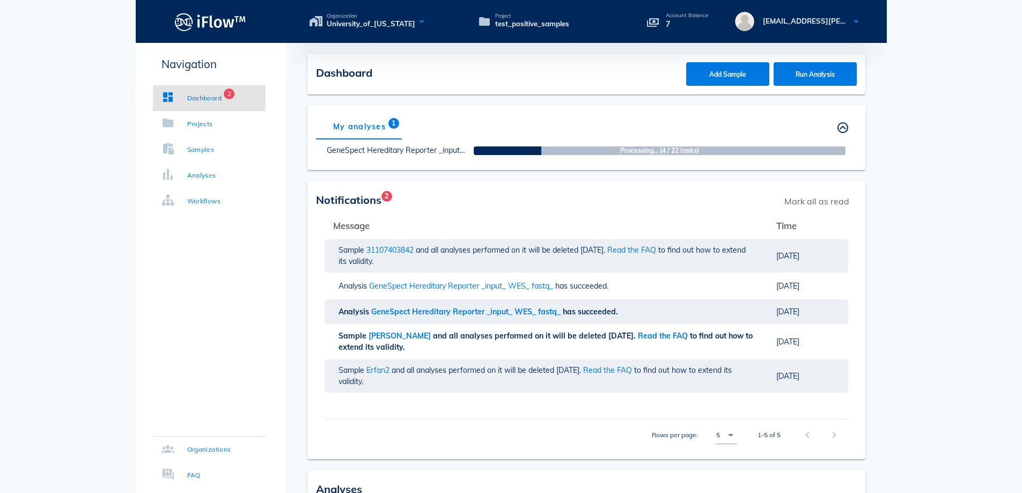
click at [211, 96] on div "Dashboard" at bounding box center [204, 98] width 35 height 11
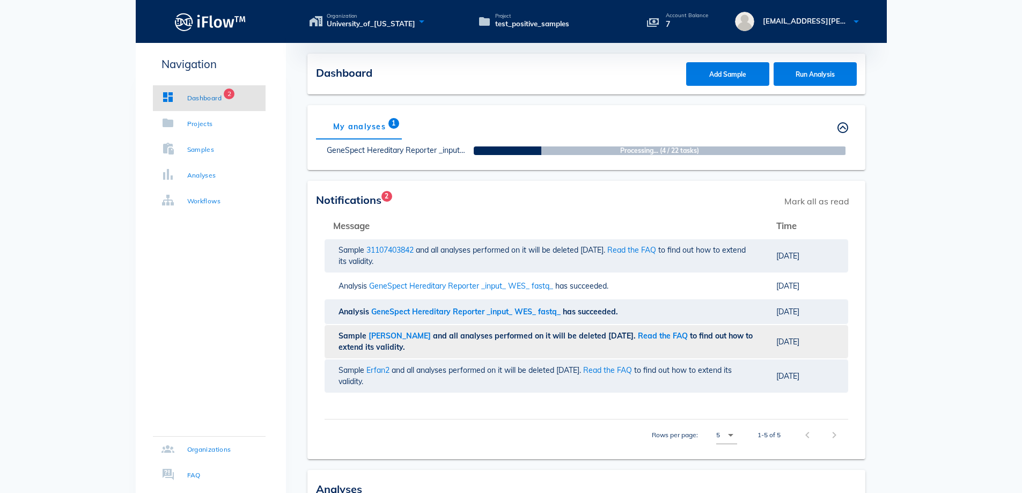
click at [561, 339] on span "and all analyses performed on it will be deleted [DATE]." at bounding box center [535, 336] width 205 height 10
click at [796, 341] on span "[DATE]" at bounding box center [788, 342] width 23 height 10
click at [364, 338] on span "Sample" at bounding box center [353, 336] width 28 height 10
click at [354, 350] on span "to find out how to extend its validity." at bounding box center [536, 341] width 394 height 21
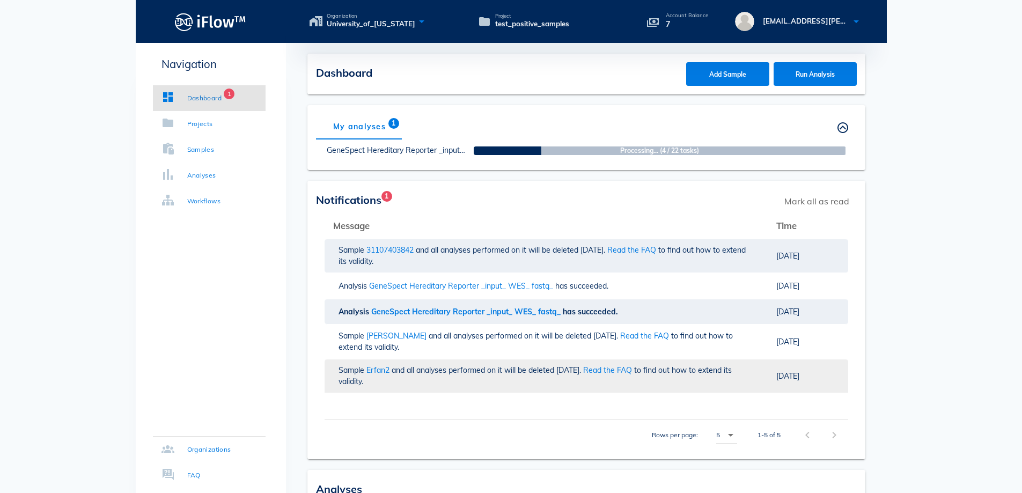
click at [763, 372] on td "Sample Erfan2 and all analyses performed on it will be deleted [DATE]. Read the…" at bounding box center [546, 376] width 443 height 34
drag, startPoint x: 820, startPoint y: 383, endPoint x: 662, endPoint y: 385, distance: 157.8
click at [661, 383] on div "Sample Erfan2 and all analyses performed on it will be deleted [DATE]. Read the…" at bounding box center [546, 376] width 415 height 23
click at [201, 123] on div "Projects" at bounding box center [200, 124] width 26 height 11
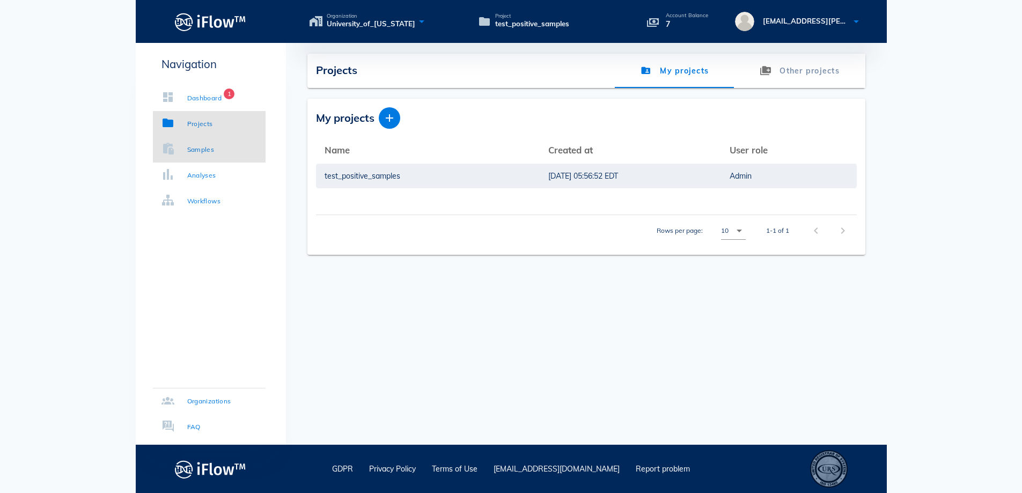
click at [179, 158] on link "Samples" at bounding box center [209, 150] width 113 height 26
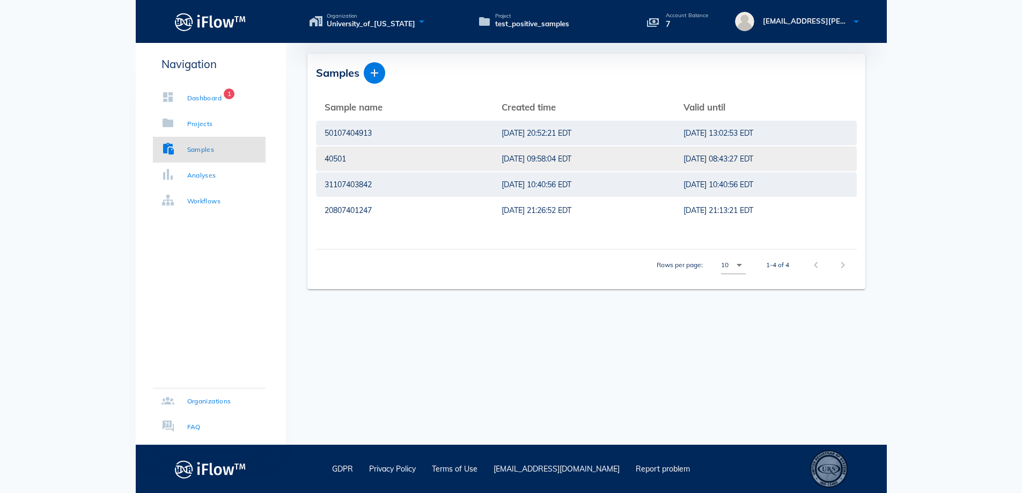
click at [328, 158] on div "40501" at bounding box center [405, 159] width 160 height 25
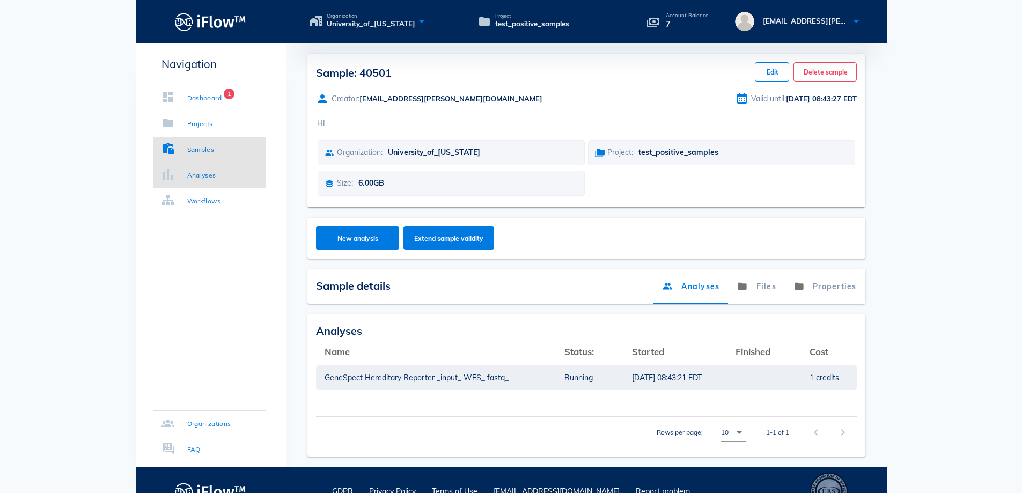
click at [179, 177] on div "Analyses" at bounding box center [189, 175] width 55 height 11
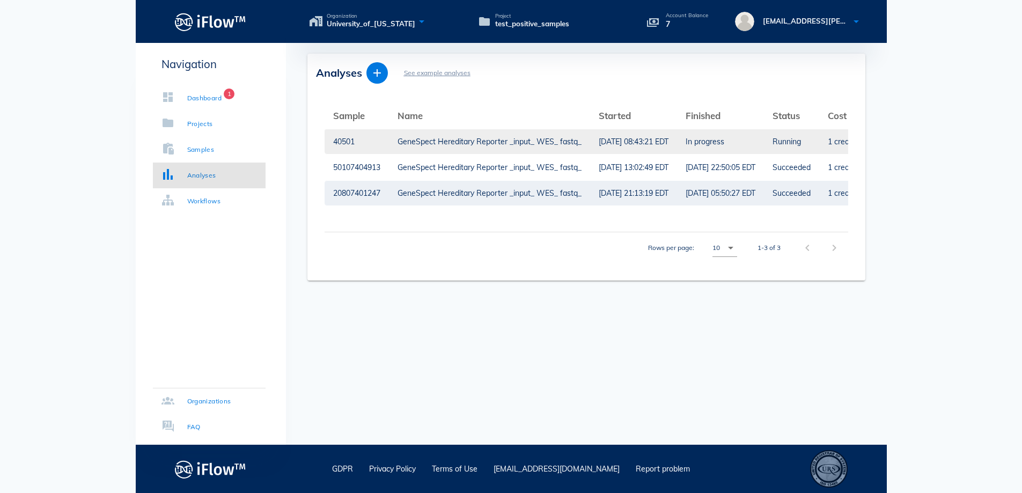
click at [469, 145] on div "GeneSpect Hereditary Reporter _input_ WES_ fastq_" at bounding box center [490, 141] width 184 height 25
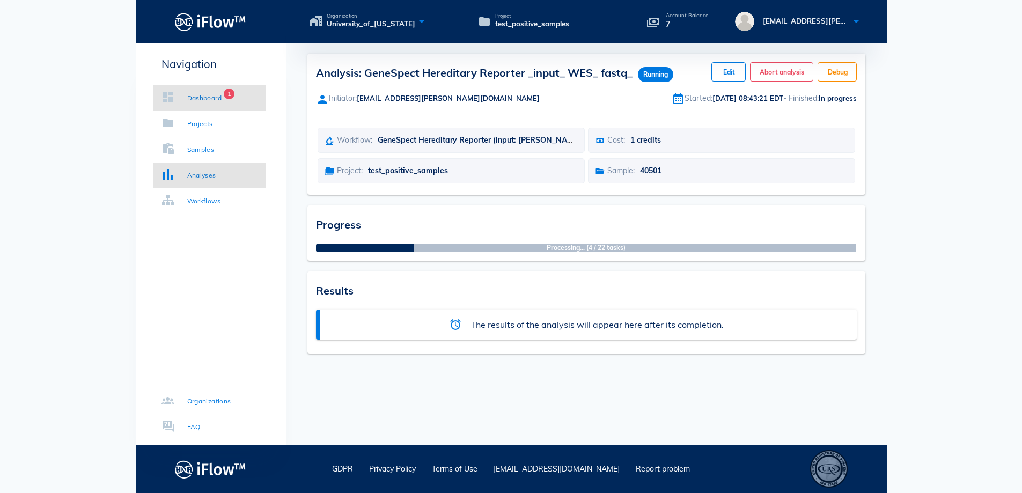
click at [198, 96] on div "Dashboard" at bounding box center [204, 98] width 35 height 11
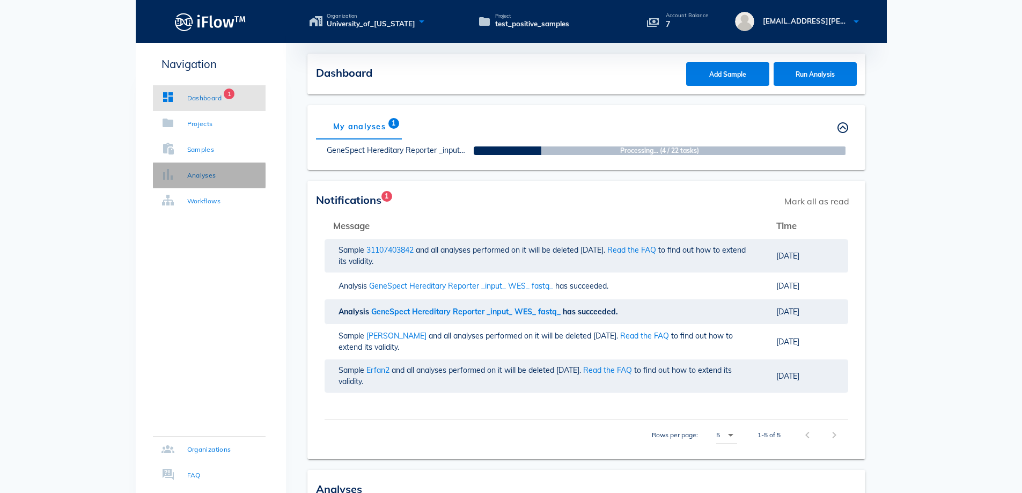
click at [202, 169] on link "Analyses" at bounding box center [209, 176] width 113 height 26
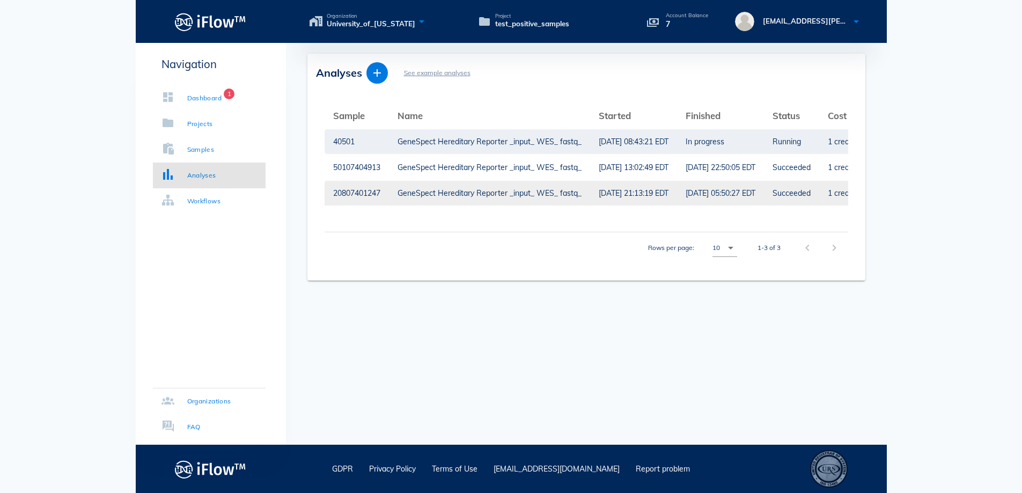
click at [583, 191] on td "GeneSpect Hereditary Reporter _input_ WES_ fastq_" at bounding box center [489, 193] width 201 height 26
click at [806, 191] on td "Succeeded" at bounding box center [791, 193] width 55 height 26
click at [439, 192] on div "GeneSpect Hereditary Reporter _input_ WES_ fastq_" at bounding box center [490, 193] width 184 height 25
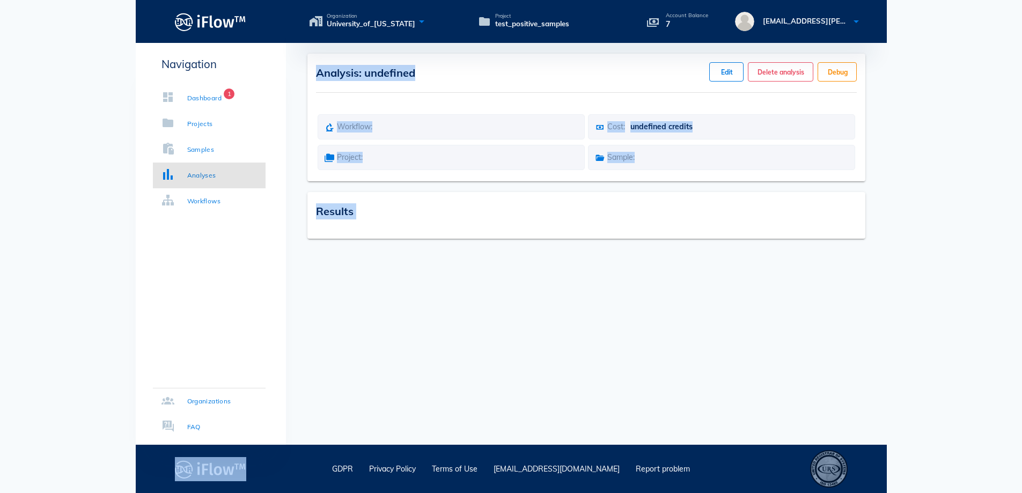
click at [439, 192] on div "Results" at bounding box center [587, 215] width 558 height 47
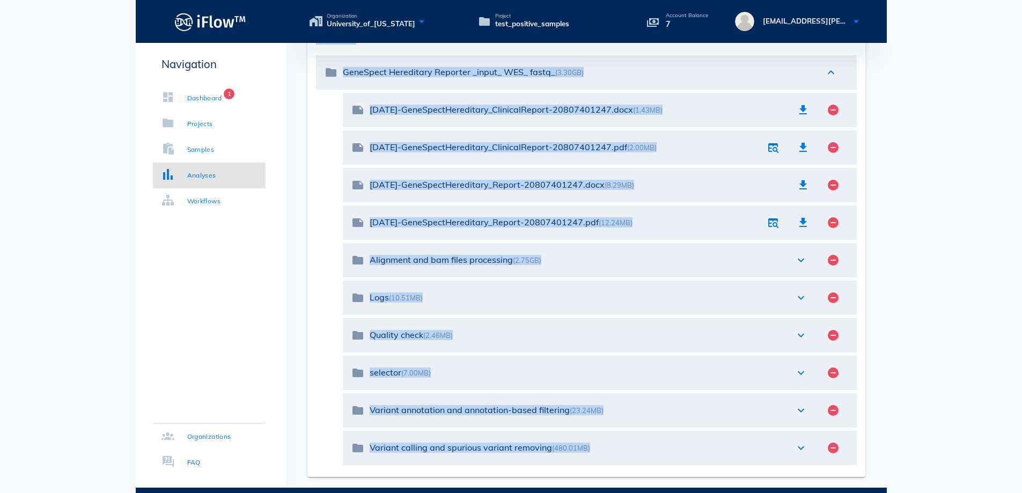
scroll to position [247, 0]
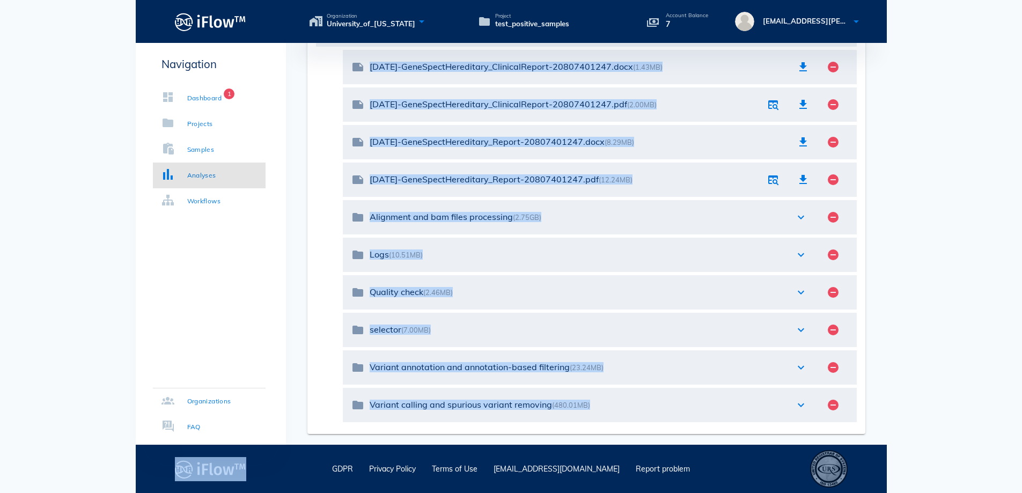
click at [1003, 286] on body "Organization University_of_[US_STATE] Project test_positive_samples Account Bal…" at bounding box center [511, 123] width 1022 height 741
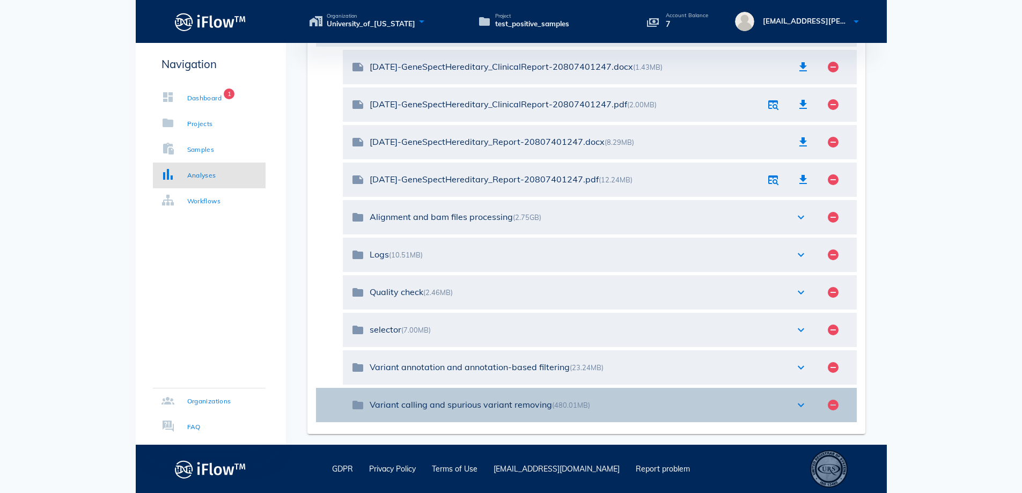
click at [803, 405] on icon "expand_more" at bounding box center [801, 405] width 13 height 13
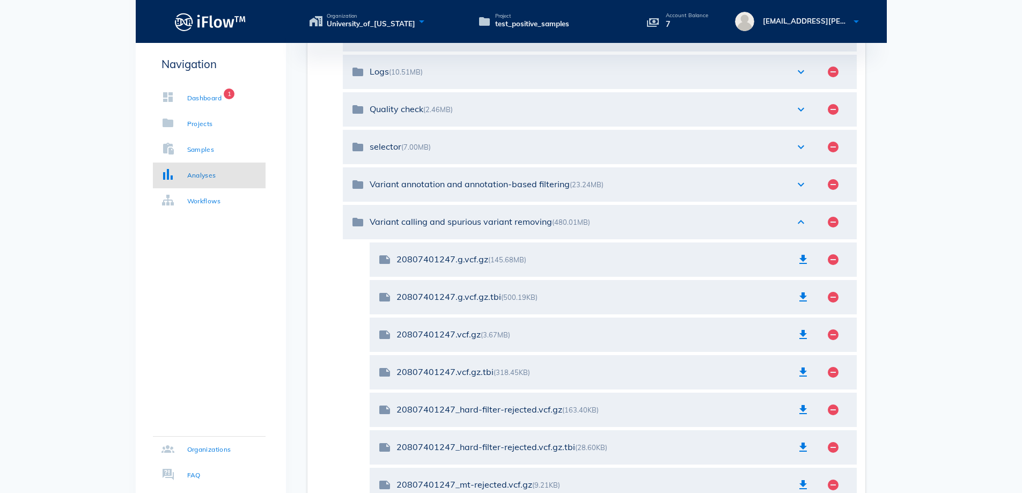
scroll to position [408, 0]
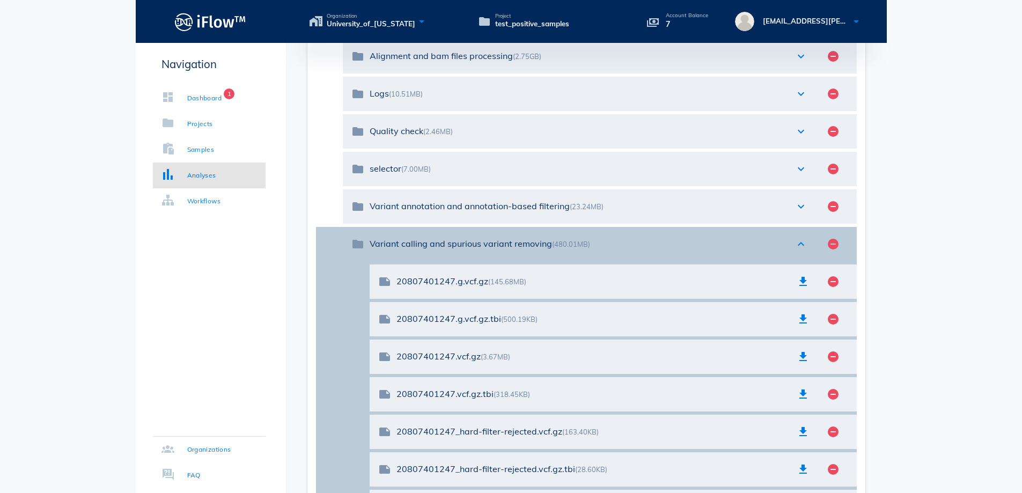
click at [800, 247] on icon "expand_less" at bounding box center [801, 244] width 13 height 13
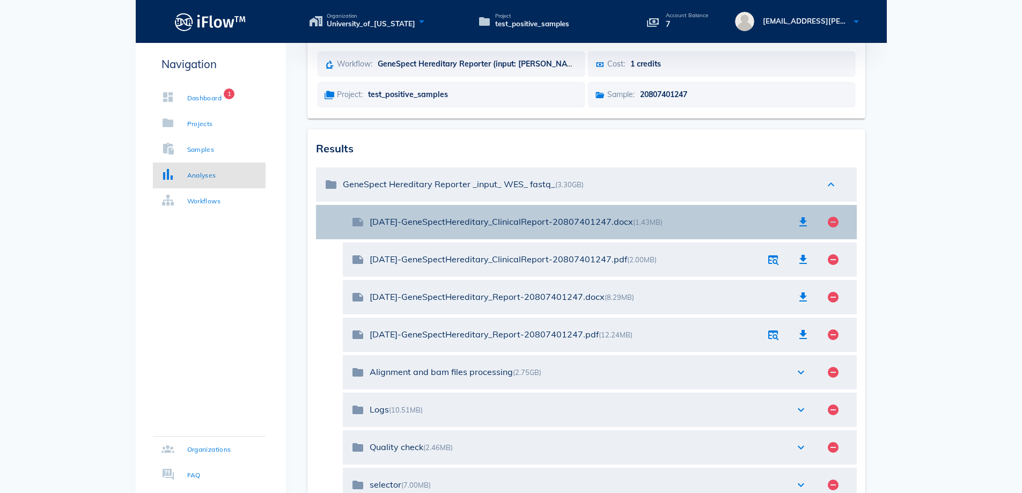
scroll to position [86, 0]
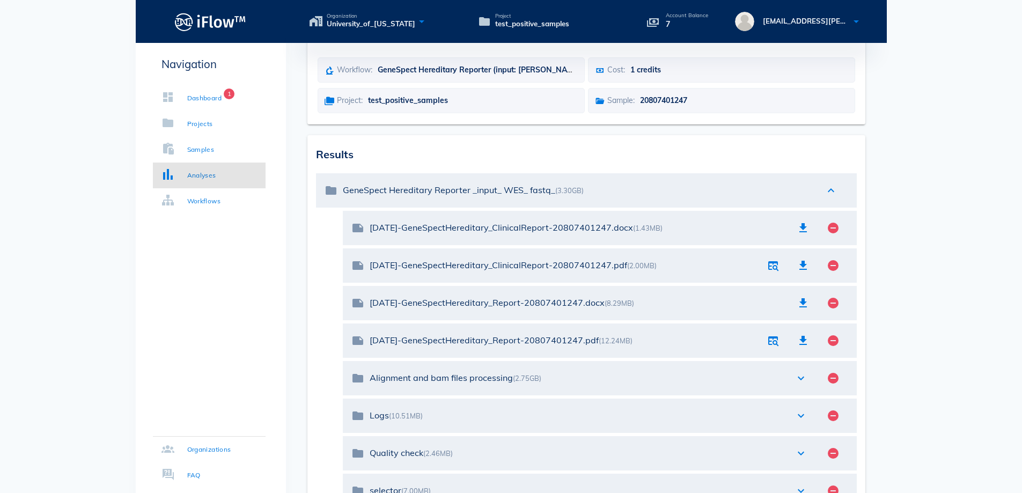
click at [989, 164] on body "Organization University_of_[US_STATE] Project test_positive_samples Account Bal…" at bounding box center [511, 284] width 1022 height 741
